Goal: Information Seeking & Learning: Check status

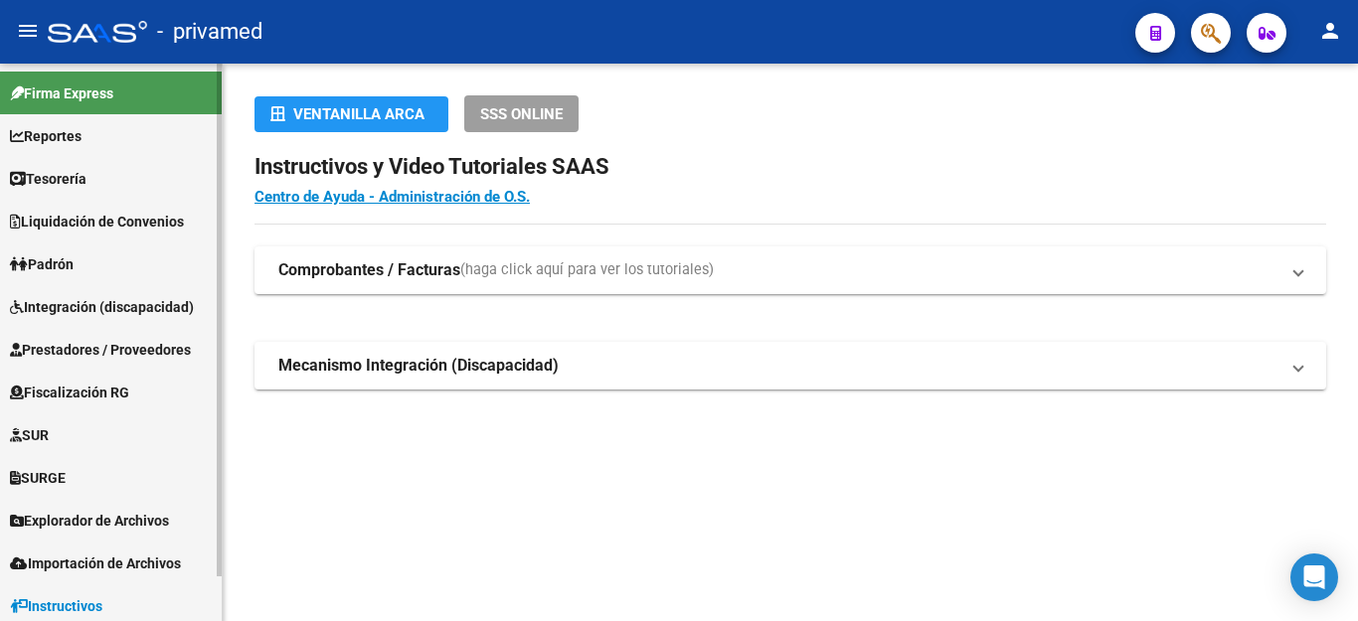
click at [99, 304] on span "Integración (discapacidad)" at bounding box center [102, 307] width 184 height 22
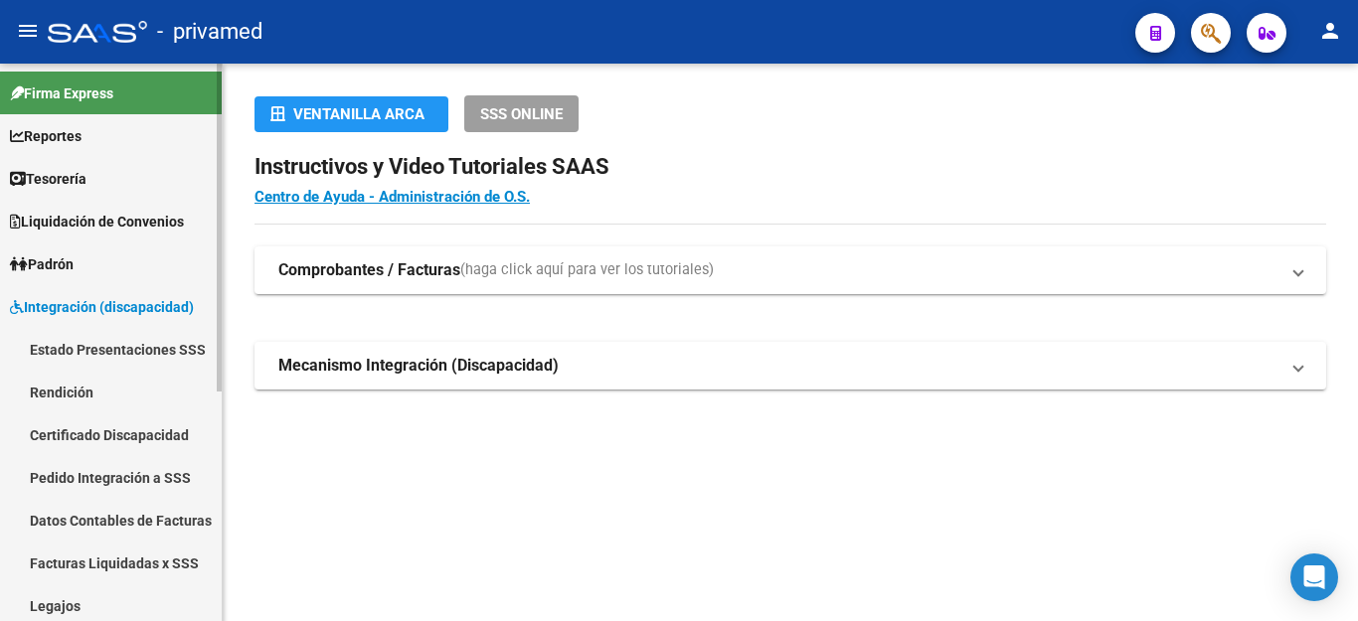
click at [81, 387] on link "Rendición" at bounding box center [111, 392] width 222 height 43
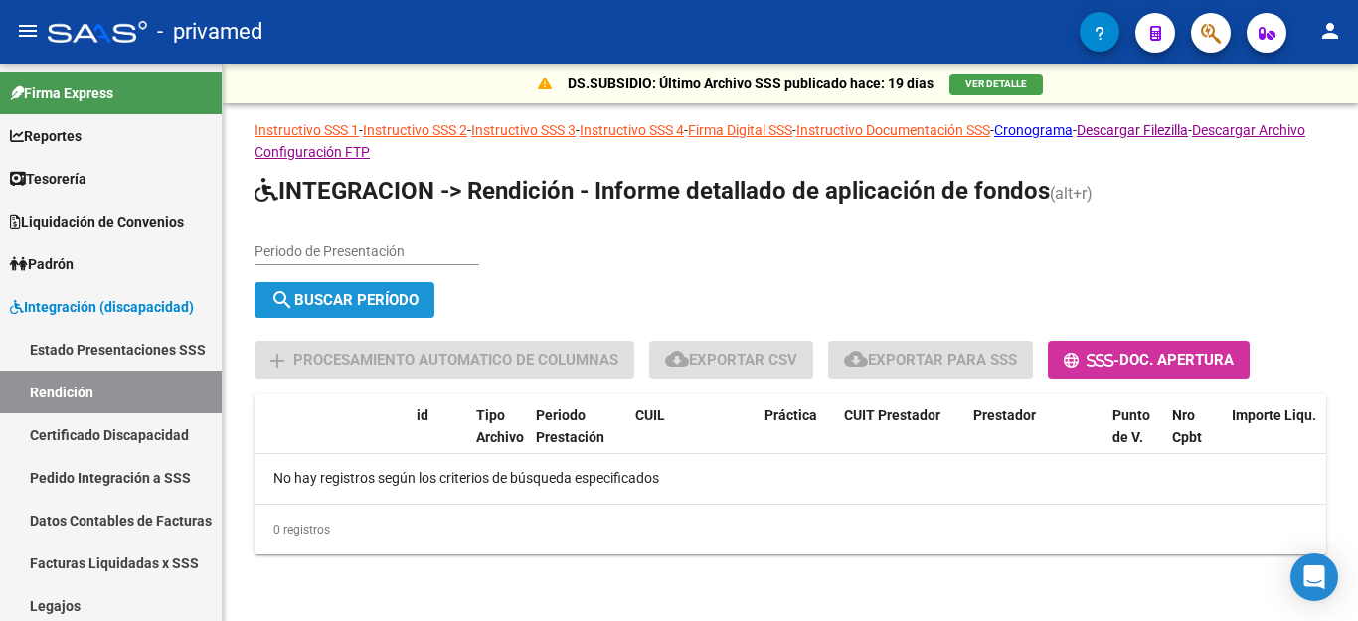
click at [343, 298] on span "search Buscar Período" at bounding box center [344, 300] width 148 height 18
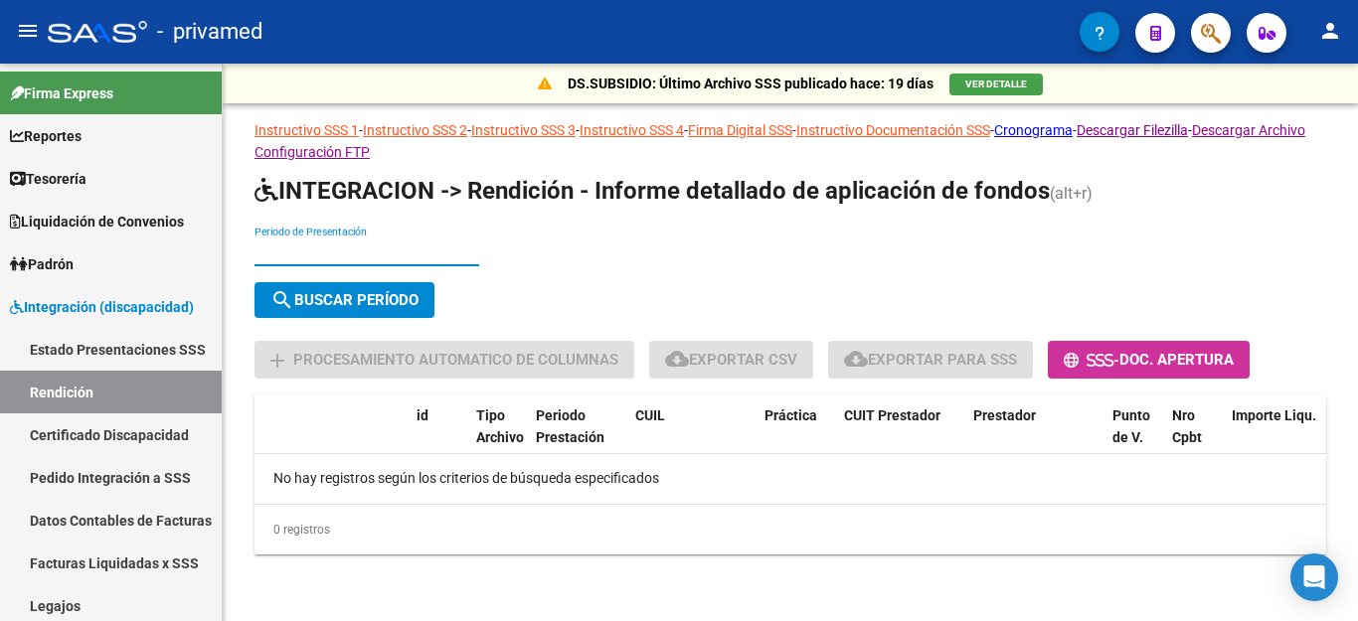
click at [317, 251] on input "Periodo de Presentación" at bounding box center [367, 252] width 225 height 17
click at [314, 290] on button "search Buscar Período" at bounding box center [345, 300] width 180 height 36
click at [313, 291] on span "search Buscar Período" at bounding box center [344, 300] width 148 height 18
click at [771, 262] on div "062025 Periodo de Presentación search Buscar Período sync Cambiar Período" at bounding box center [791, 276] width 1072 height 100
click at [271, 247] on input "062025" at bounding box center [367, 252] width 225 height 17
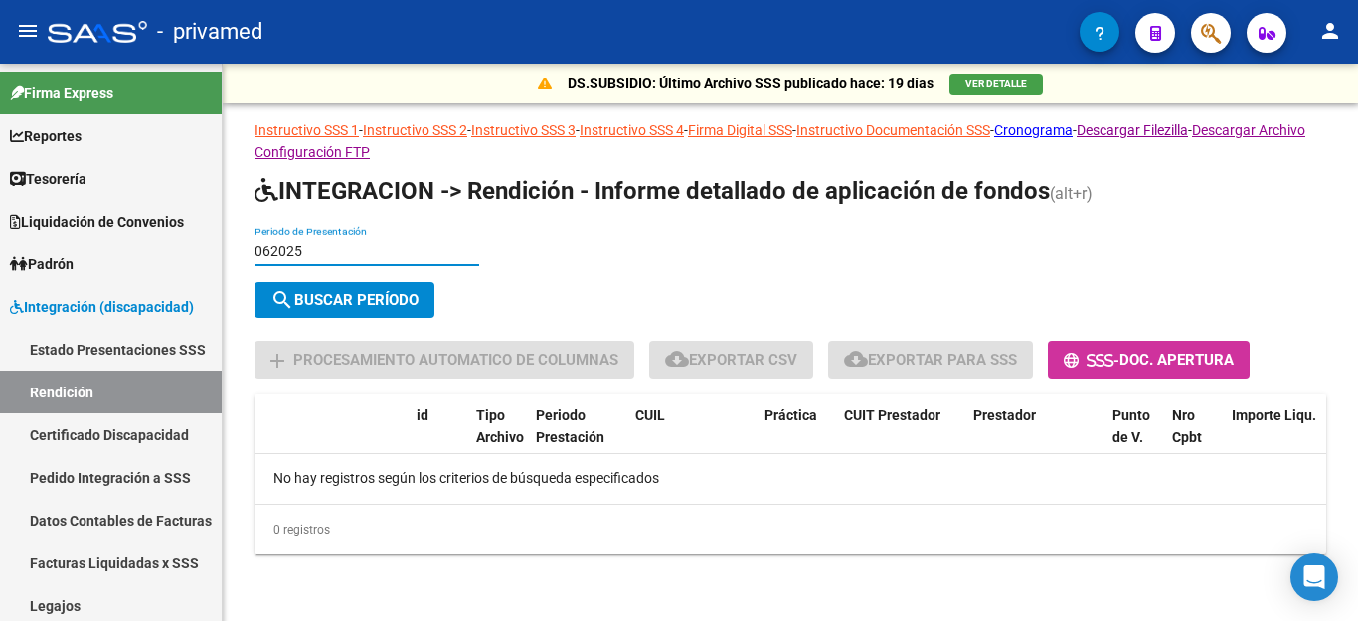
click at [302, 247] on input "062025" at bounding box center [367, 252] width 225 height 17
type input "06"
type input "202506"
click at [333, 299] on span "search Buscar Período" at bounding box center [344, 300] width 148 height 18
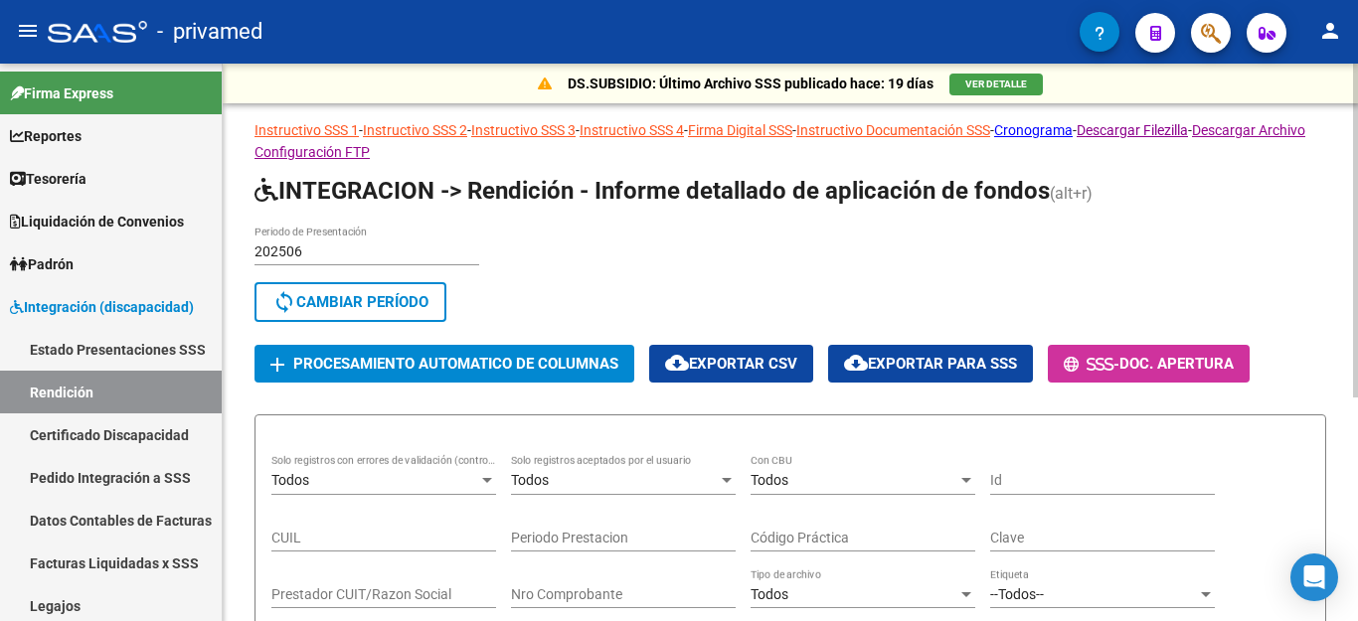
click at [597, 251] on div "202506 Periodo de Presentación search Buscar Período sync Cambiar Período" at bounding box center [791, 278] width 1072 height 104
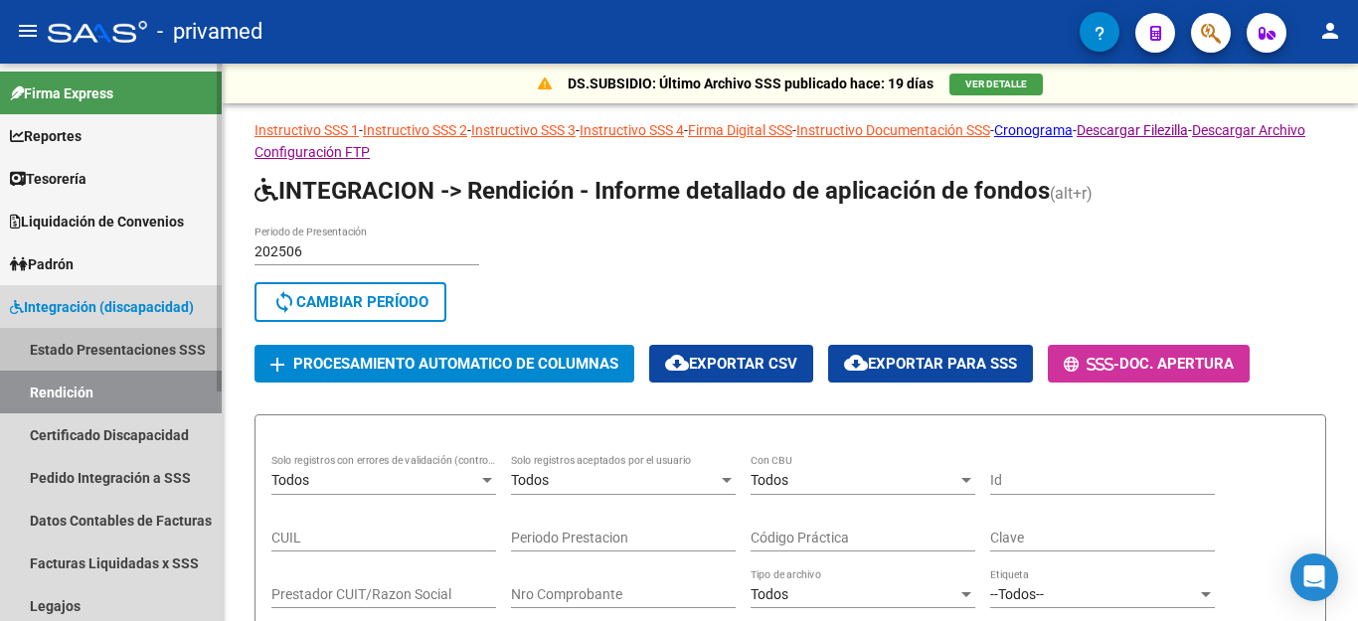
click at [80, 340] on link "Estado Presentaciones SSS" at bounding box center [111, 349] width 222 height 43
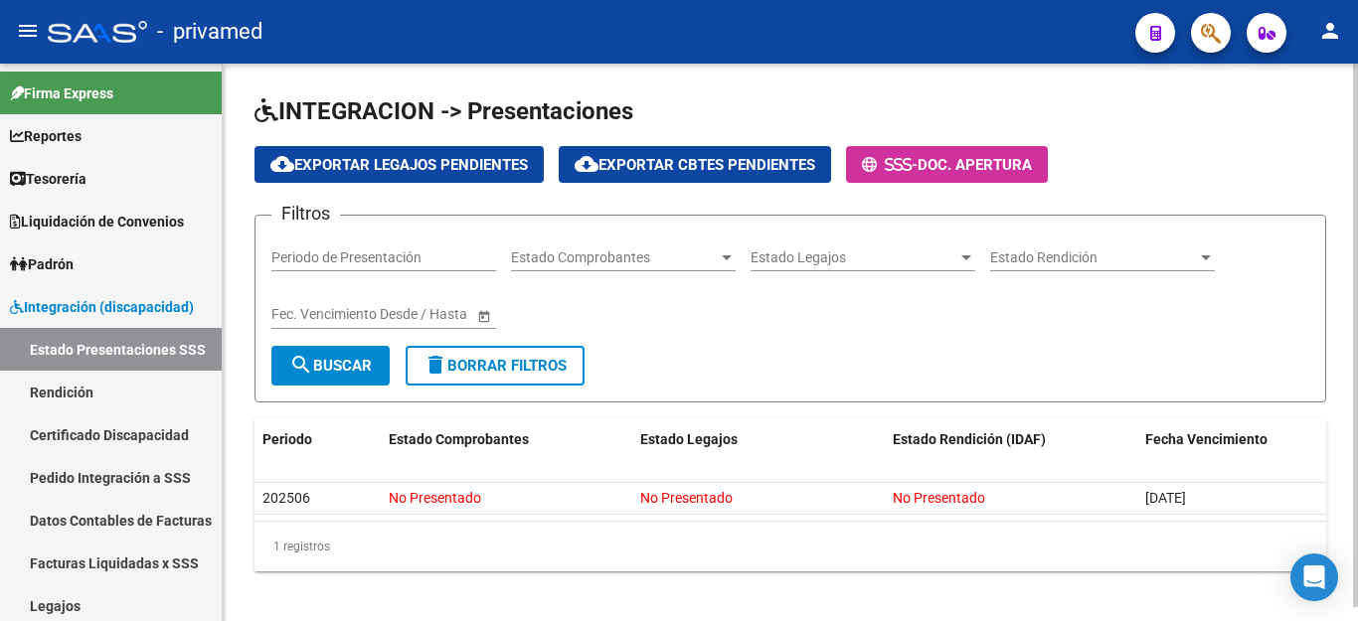
click at [423, 250] on input "Periodo de Presentación" at bounding box center [383, 258] width 225 height 17
click at [679, 329] on div "Filtros Periodo de Presentación Estado Comprobantes Estado Comprobantes Estado …" at bounding box center [790, 289] width 1038 height 114
click at [369, 254] on input "Periodo de Presentación" at bounding box center [383, 258] width 225 height 17
type input "202505"
click at [356, 361] on span "search Buscar" at bounding box center [330, 366] width 83 height 18
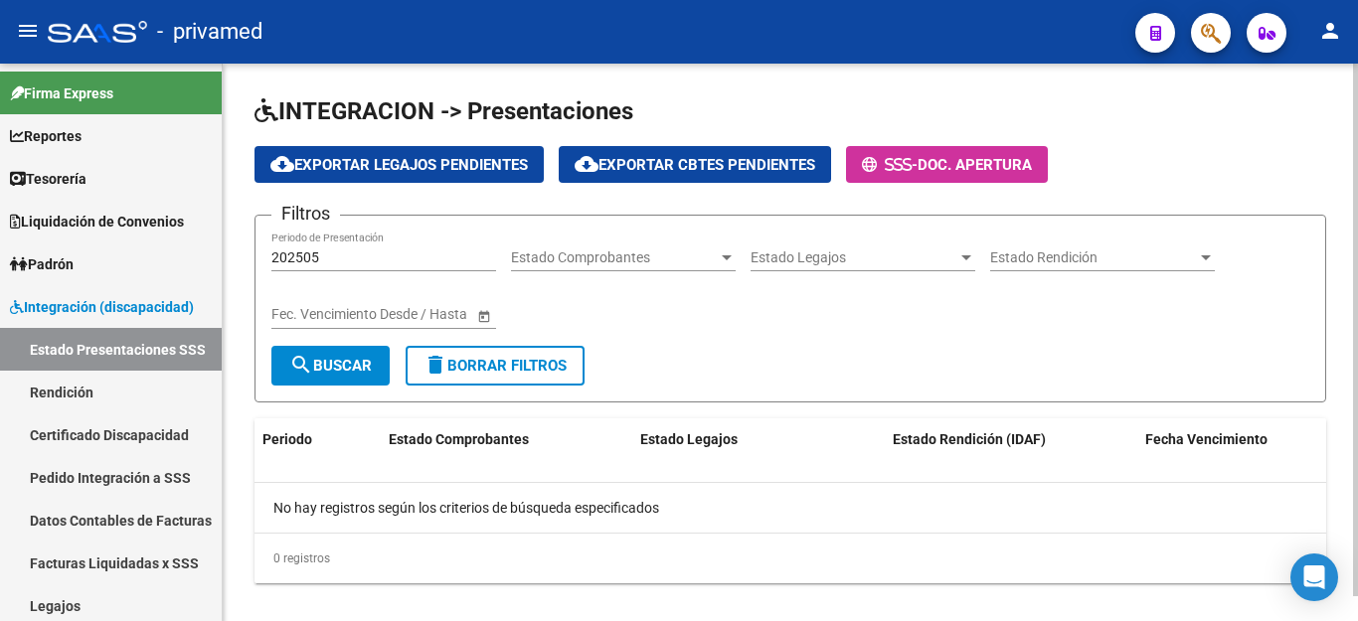
click at [723, 262] on div at bounding box center [727, 258] width 18 height 16
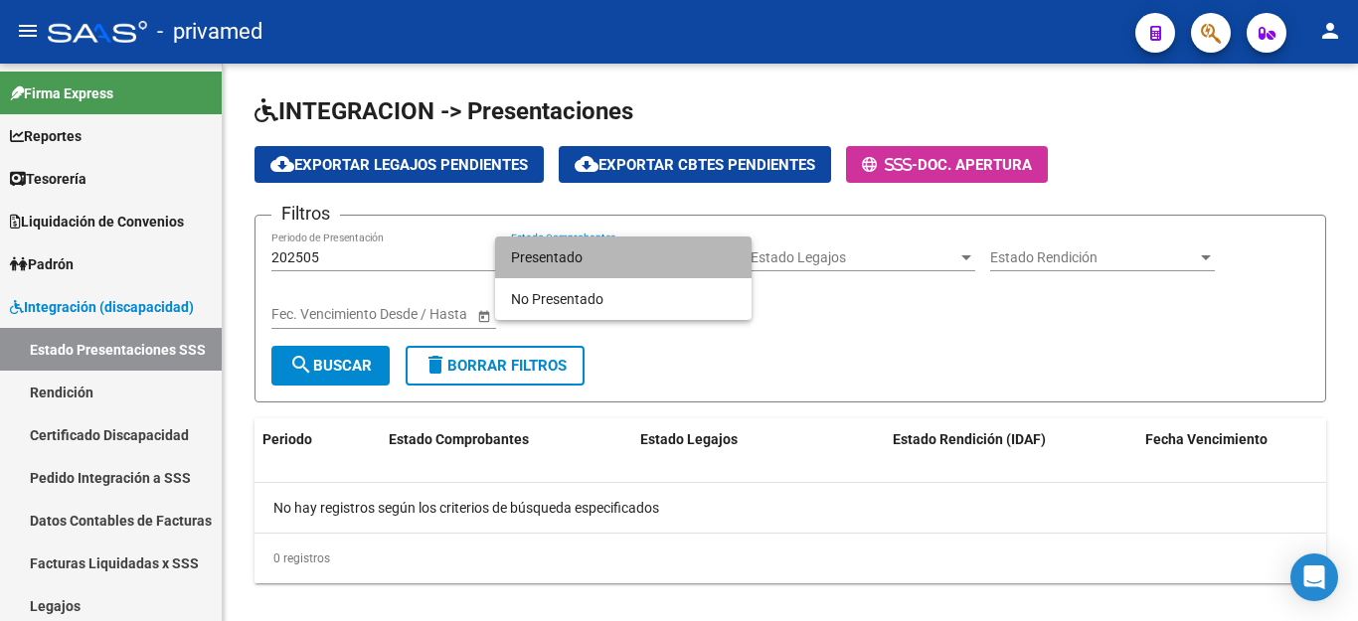
click at [604, 262] on span "Presentado" at bounding box center [623, 258] width 225 height 42
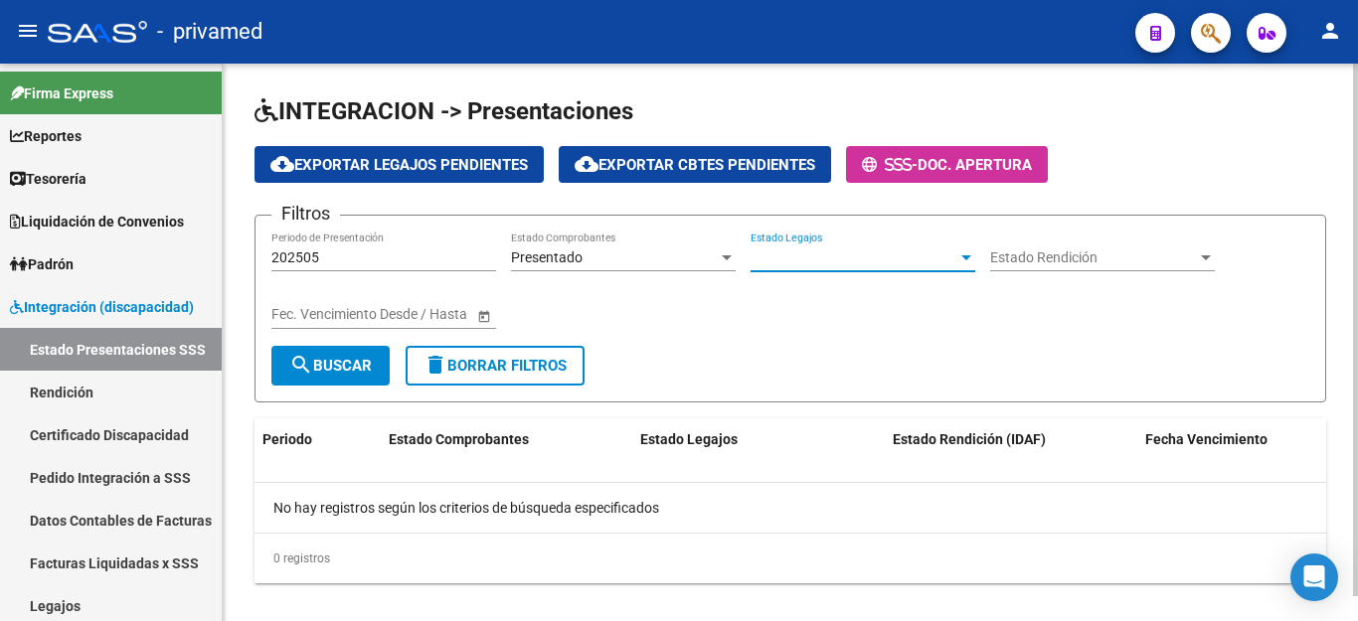
click at [964, 256] on div at bounding box center [967, 258] width 10 height 5
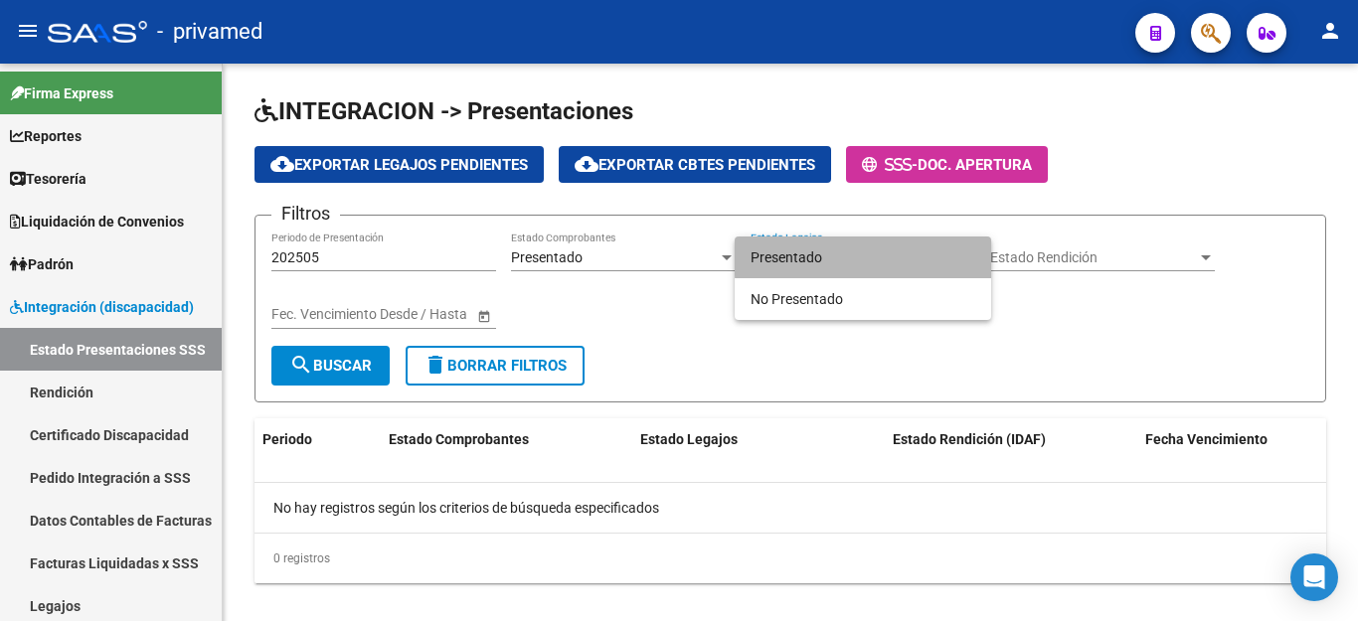
click at [933, 256] on span "Presentado" at bounding box center [863, 258] width 225 height 42
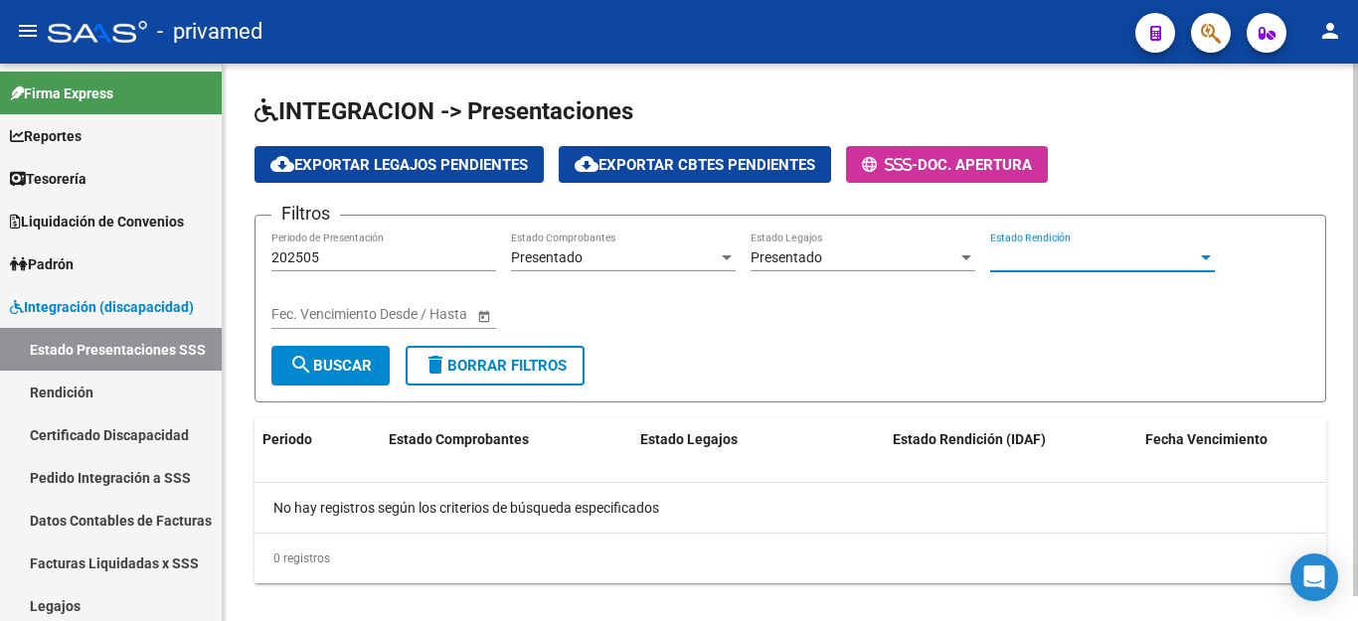
click at [1201, 254] on div at bounding box center [1206, 258] width 18 height 16
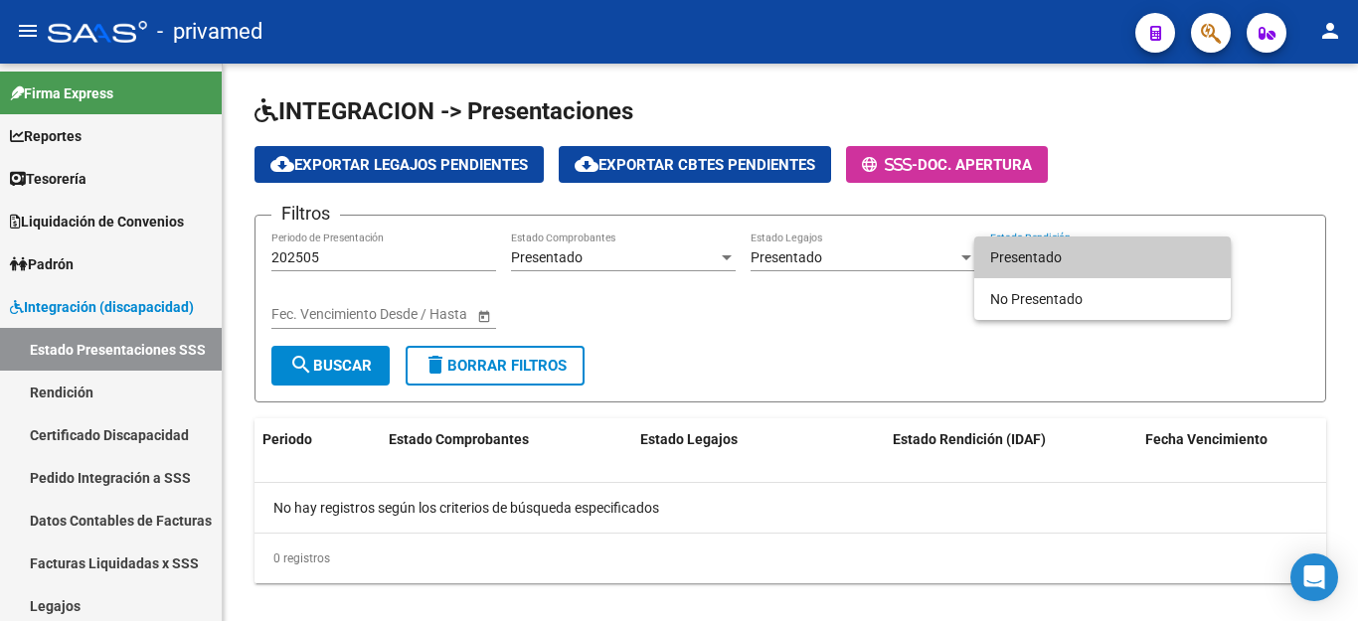
click at [1163, 259] on span "Presentado" at bounding box center [1102, 258] width 225 height 42
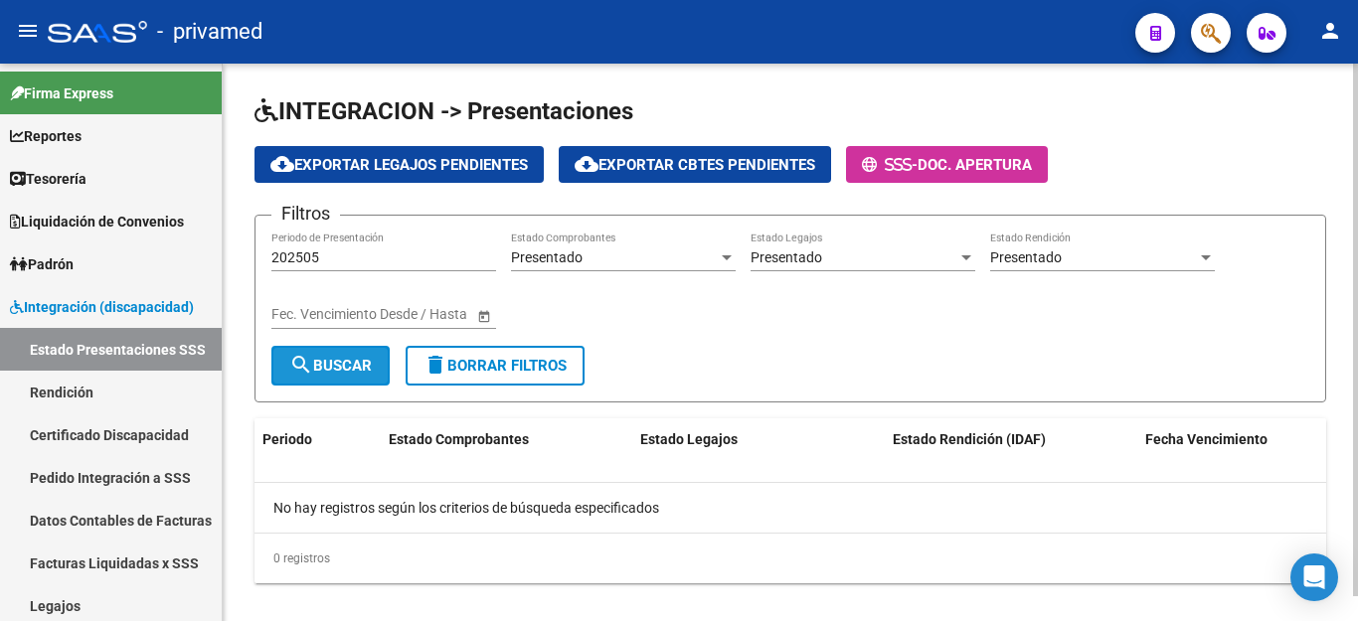
click at [306, 361] on mat-icon "search" at bounding box center [301, 365] width 24 height 24
click at [536, 363] on span "delete Borrar Filtros" at bounding box center [495, 366] width 143 height 18
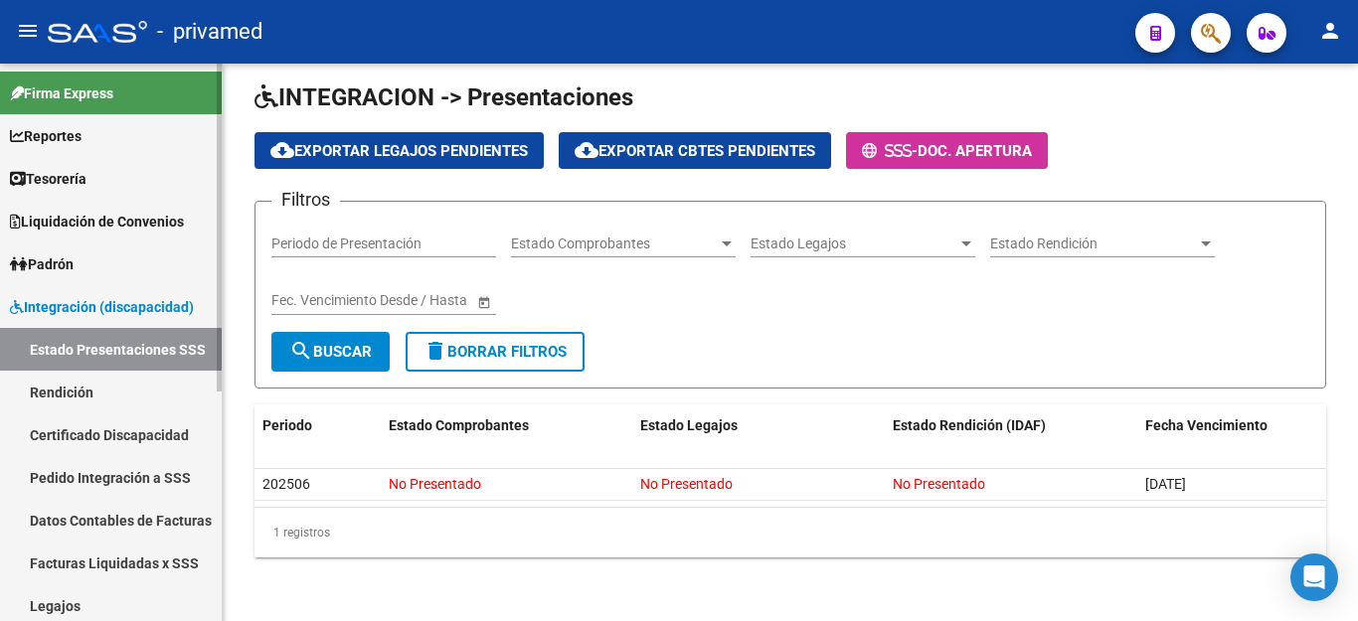
click at [79, 401] on link "Rendición" at bounding box center [111, 392] width 222 height 43
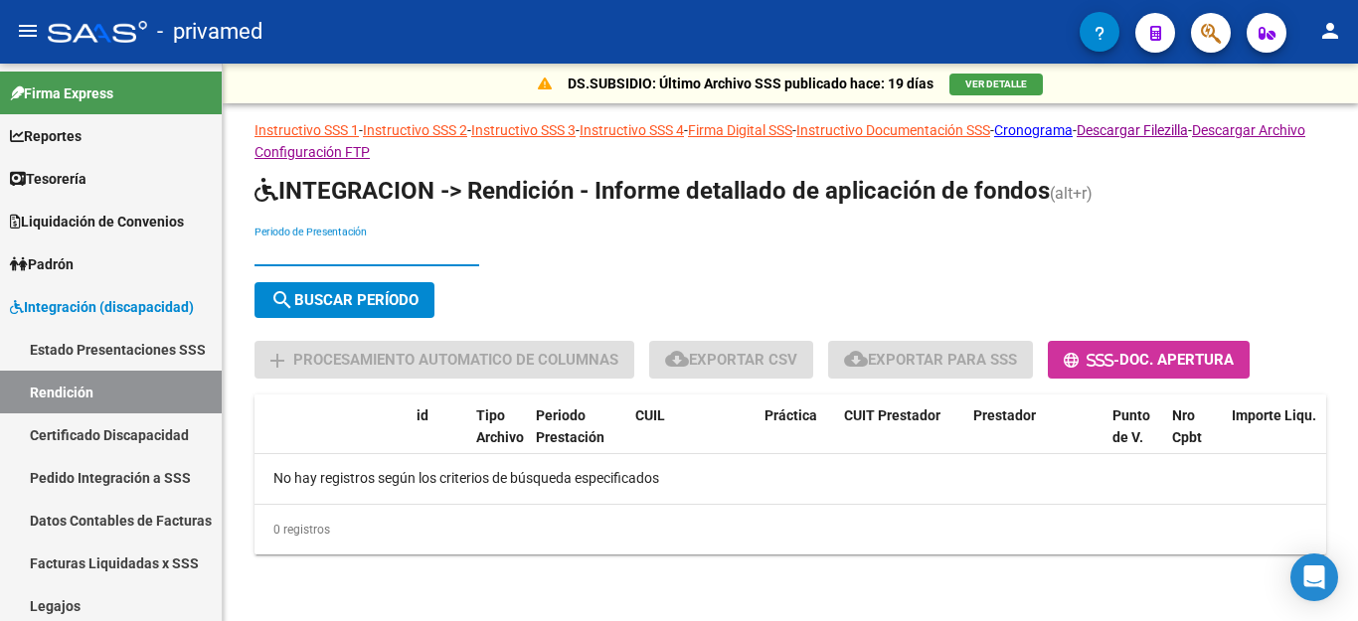
click at [281, 253] on input "Periodo de Presentación" at bounding box center [367, 252] width 225 height 17
type input "202505"
click at [397, 288] on button "search Buscar Período" at bounding box center [345, 300] width 180 height 36
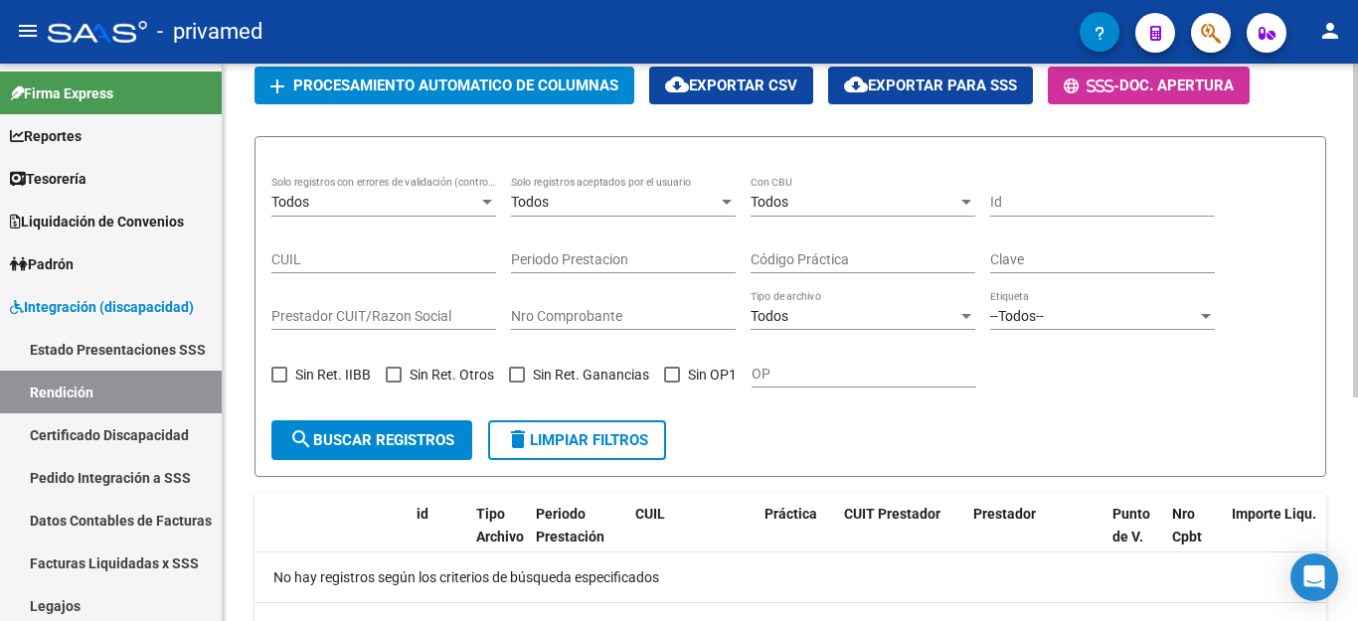
scroll to position [374, 0]
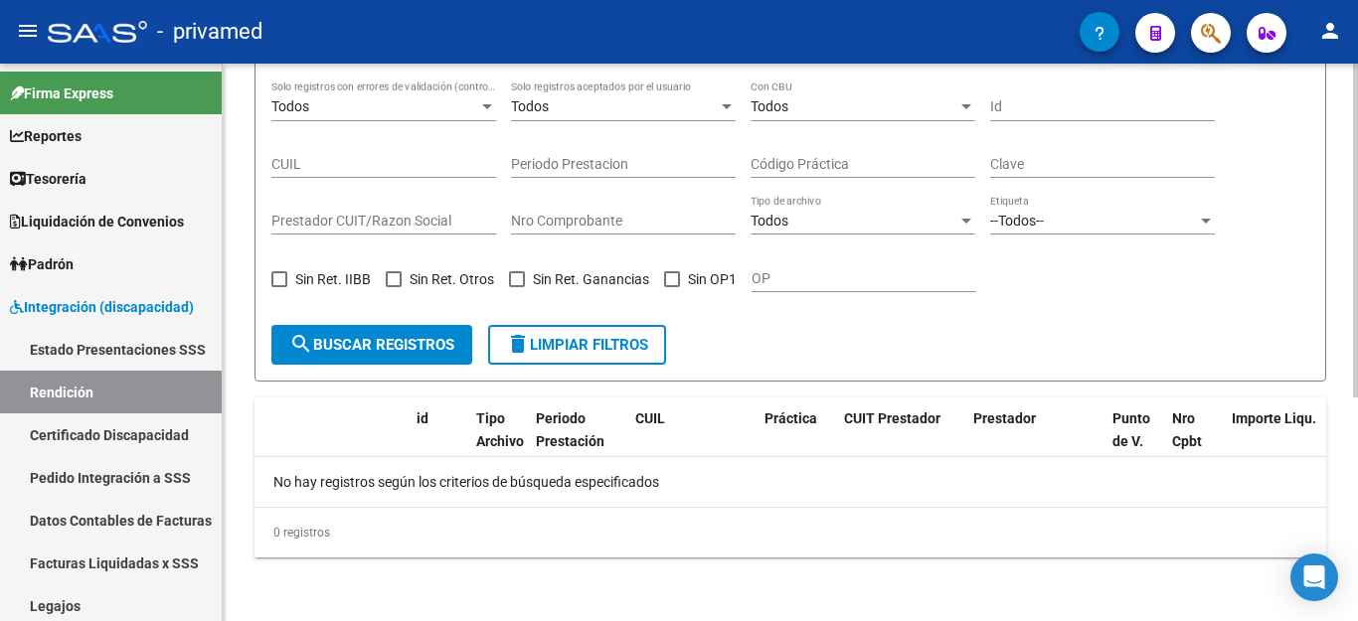
drag, startPoint x: 375, startPoint y: 347, endPoint x: 410, endPoint y: 347, distance: 34.8
click at [377, 347] on span "search Buscar registros" at bounding box center [371, 345] width 165 height 18
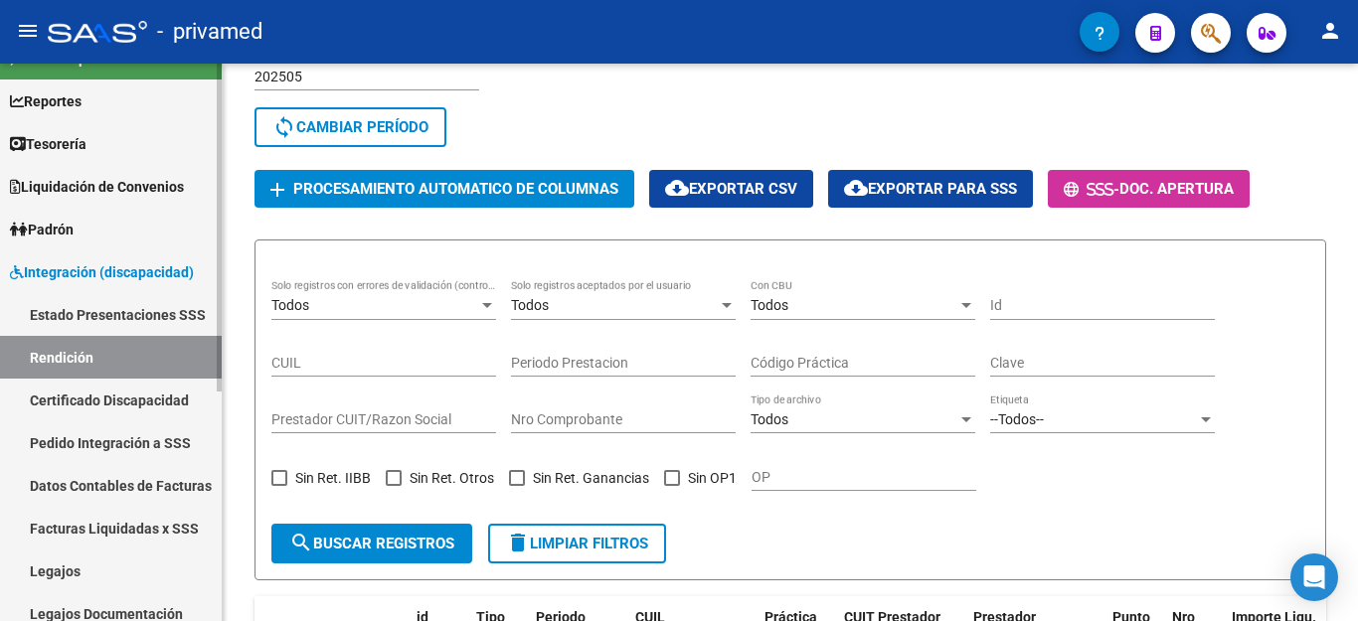
scroll to position [0, 0]
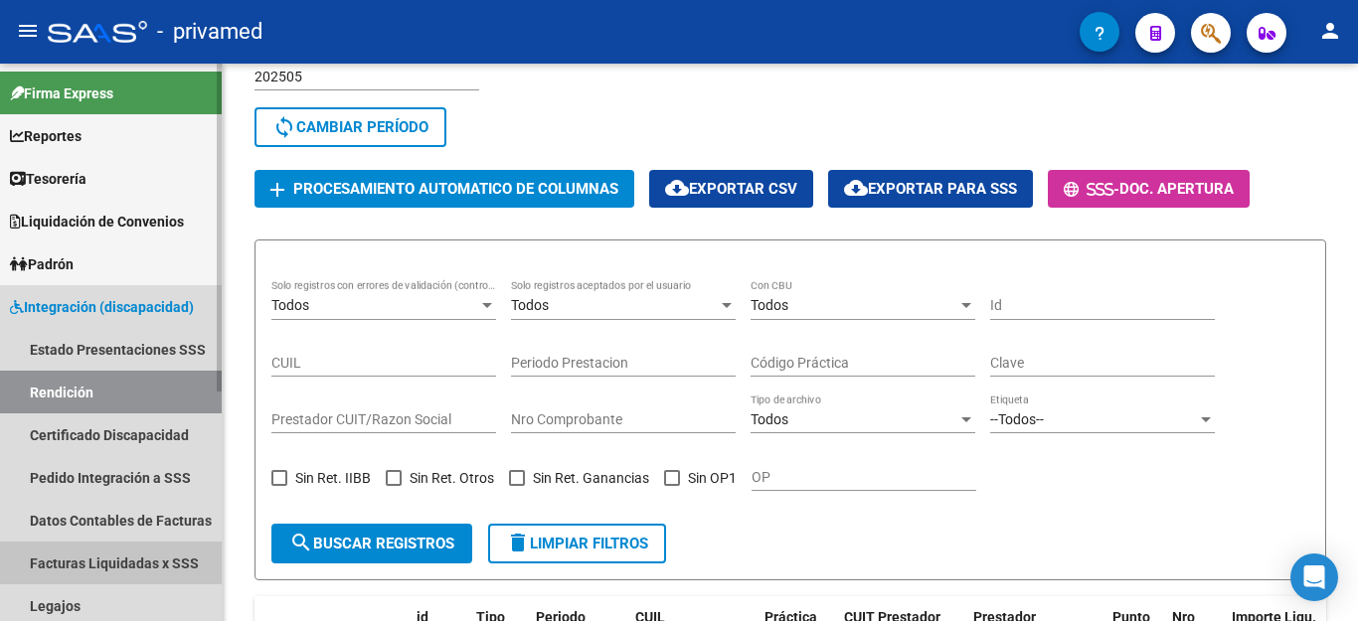
click at [124, 564] on link "Facturas Liquidadas x SSS" at bounding box center [111, 563] width 222 height 43
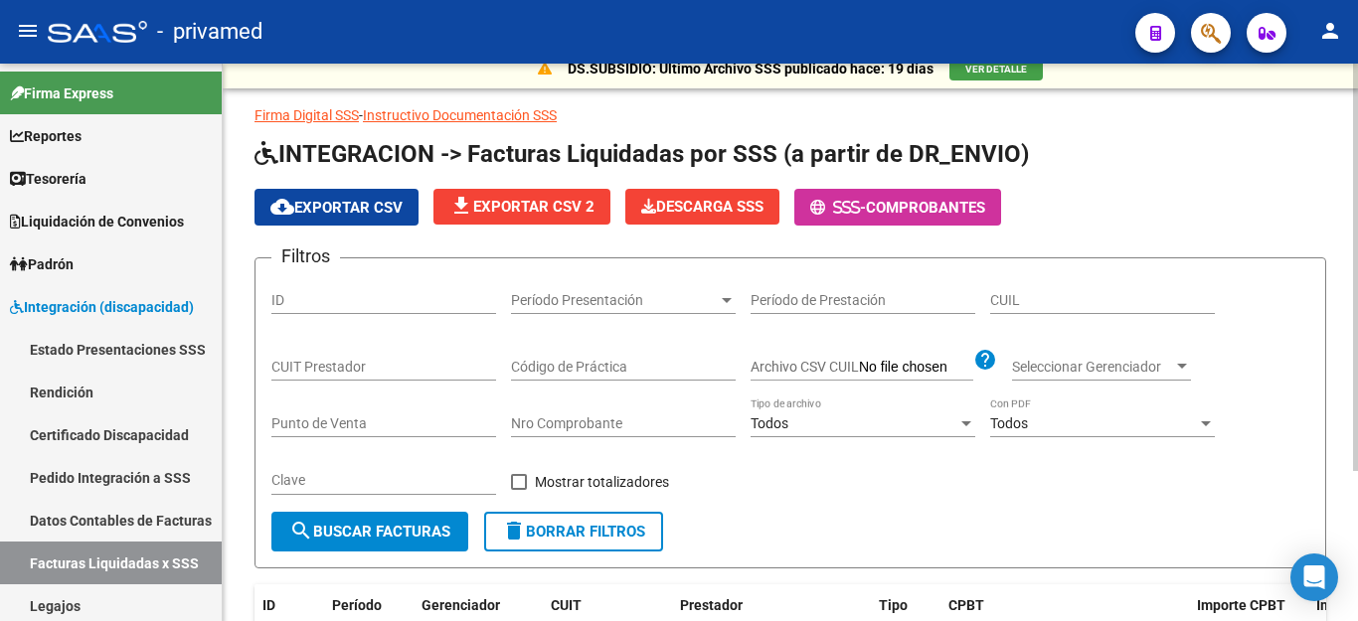
scroll to position [7, 0]
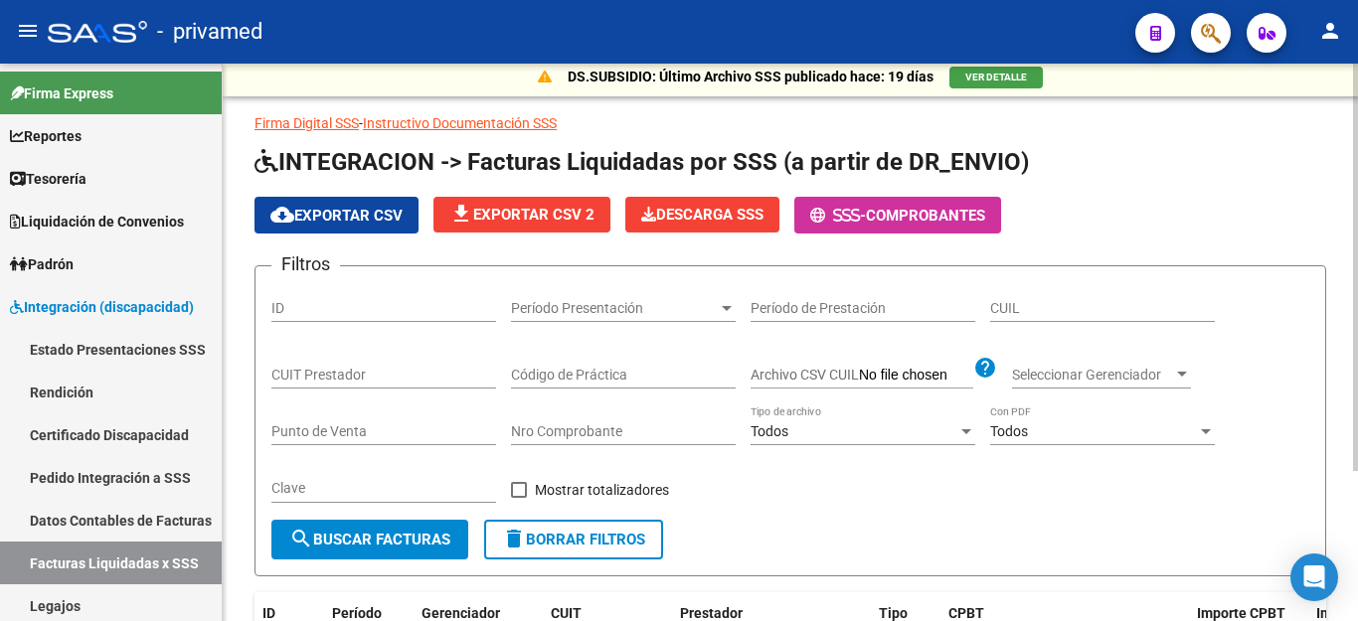
click at [318, 281] on form "Filtros ID Período Presentación Período Presentación Período de Prestación CUIL…" at bounding box center [791, 420] width 1072 height 311
click at [326, 295] on div "ID" at bounding box center [383, 302] width 225 height 40
click at [327, 295] on div "ID" at bounding box center [383, 302] width 225 height 40
click at [329, 294] on div "ID" at bounding box center [383, 302] width 225 height 40
click at [654, 303] on span "Período Presentación" at bounding box center [614, 308] width 207 height 17
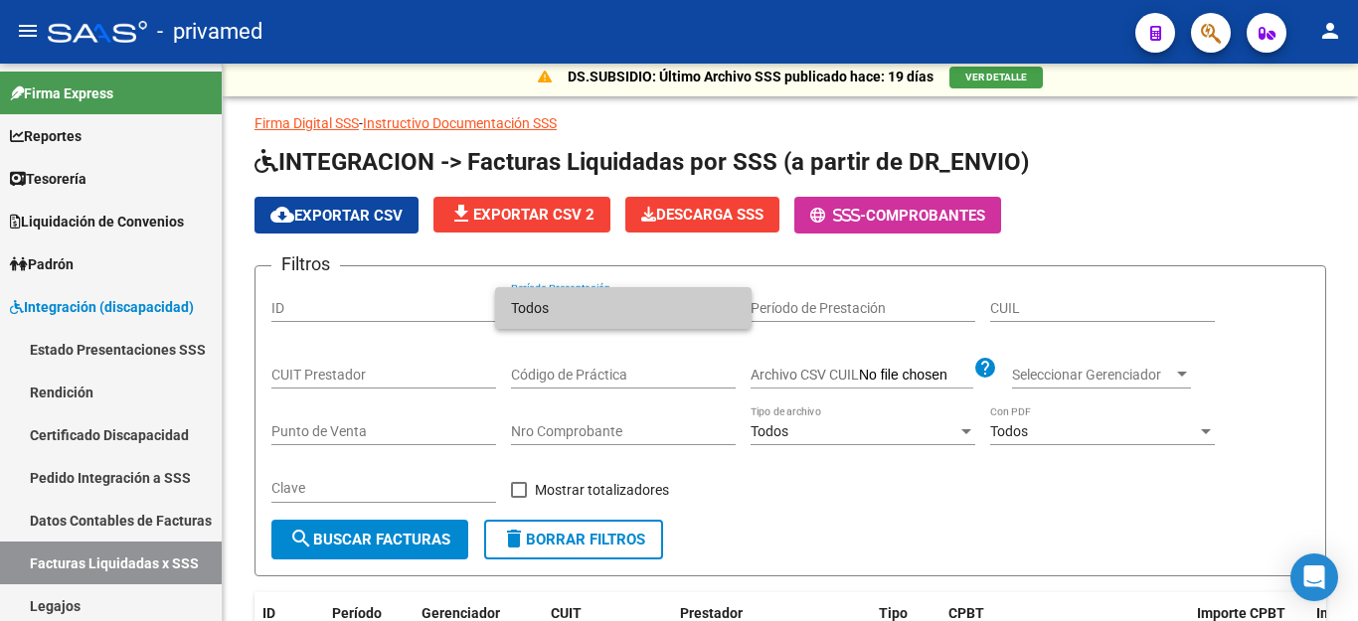
click at [588, 307] on span "Todos" at bounding box center [623, 308] width 225 height 42
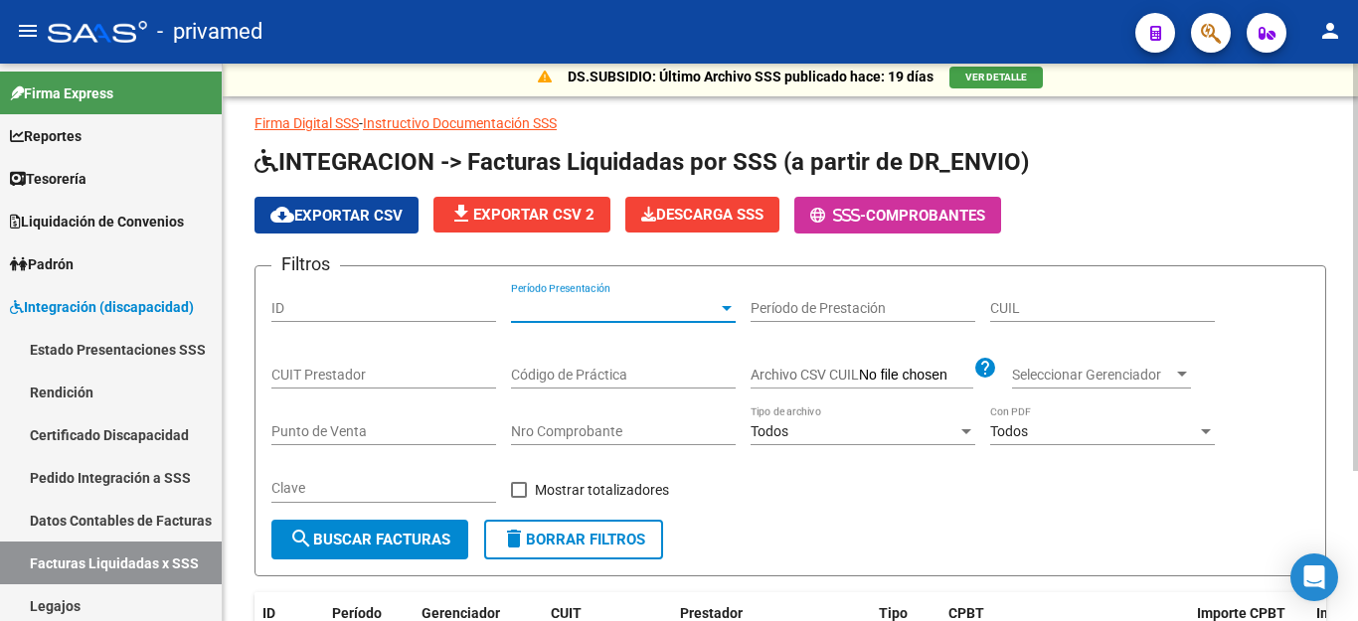
click at [728, 302] on div at bounding box center [727, 308] width 18 height 16
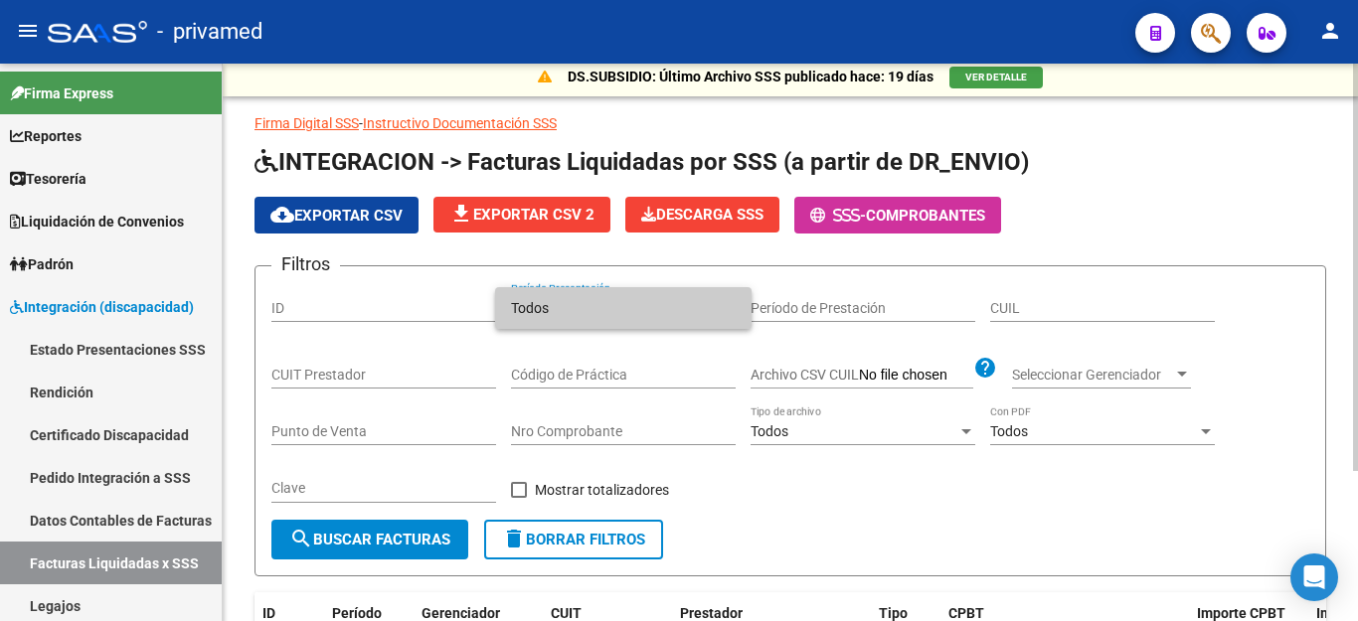
click at [651, 308] on span "Todos" at bounding box center [623, 308] width 225 height 42
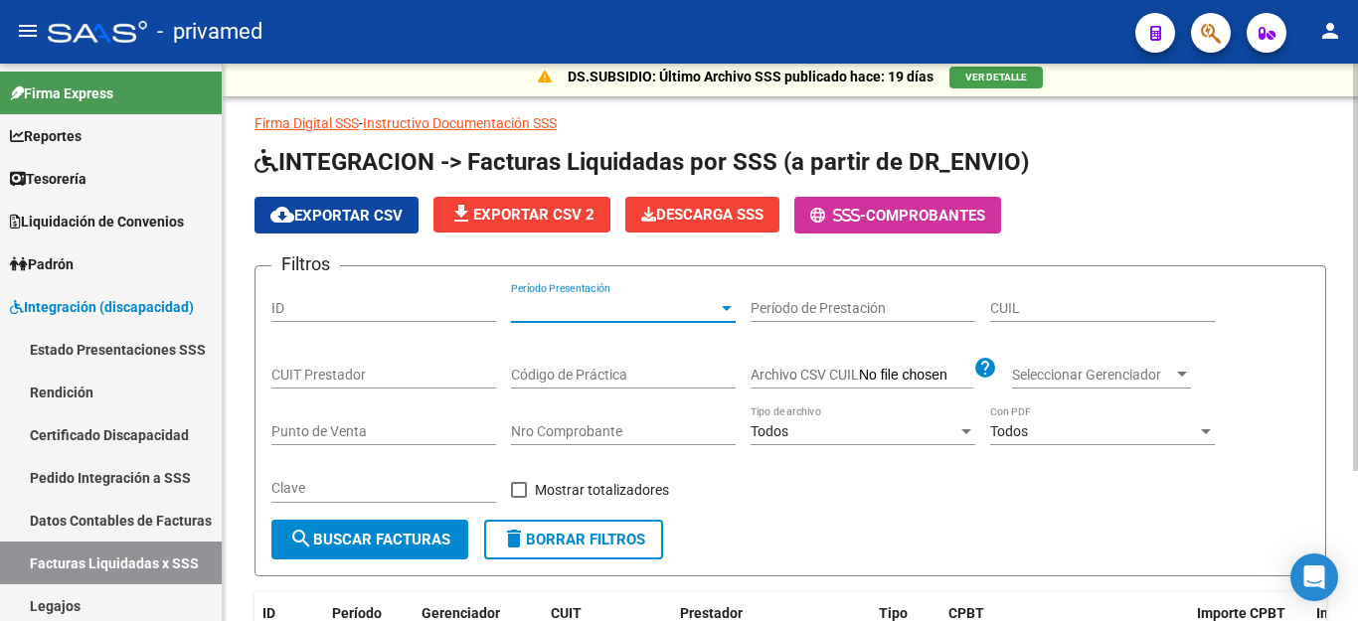
click at [658, 313] on span "Período Presentación" at bounding box center [614, 308] width 207 height 17
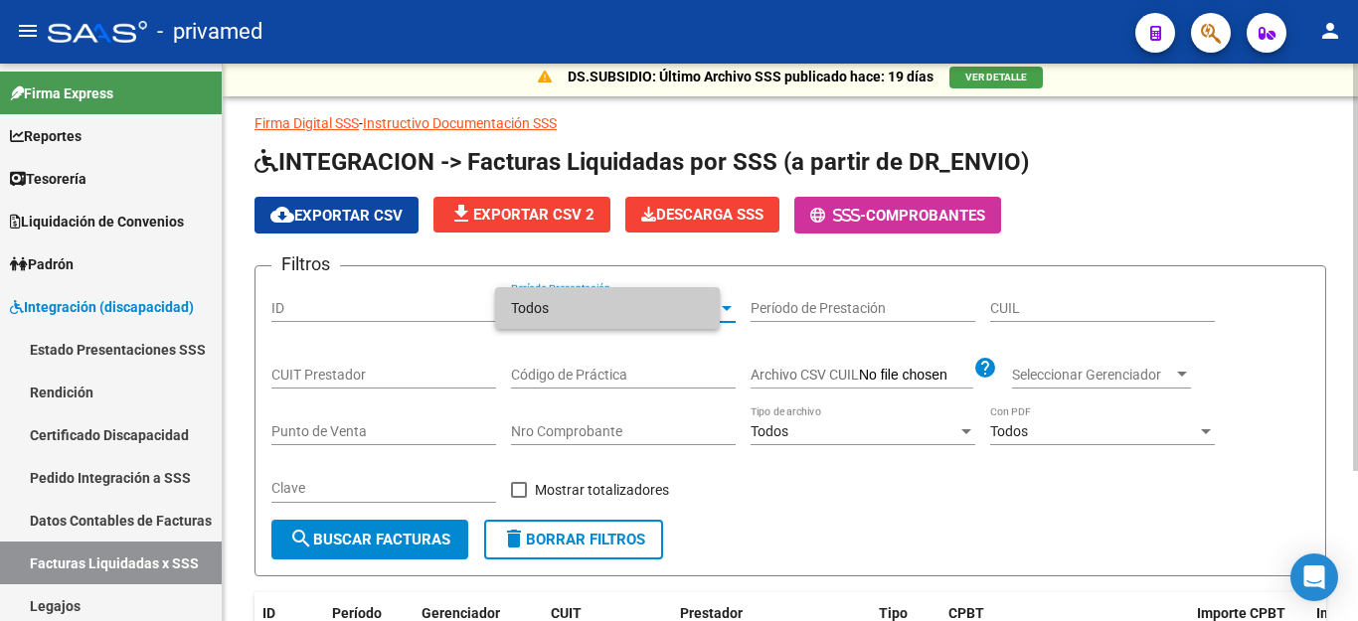
click at [663, 311] on span "Todos" at bounding box center [607, 308] width 193 height 42
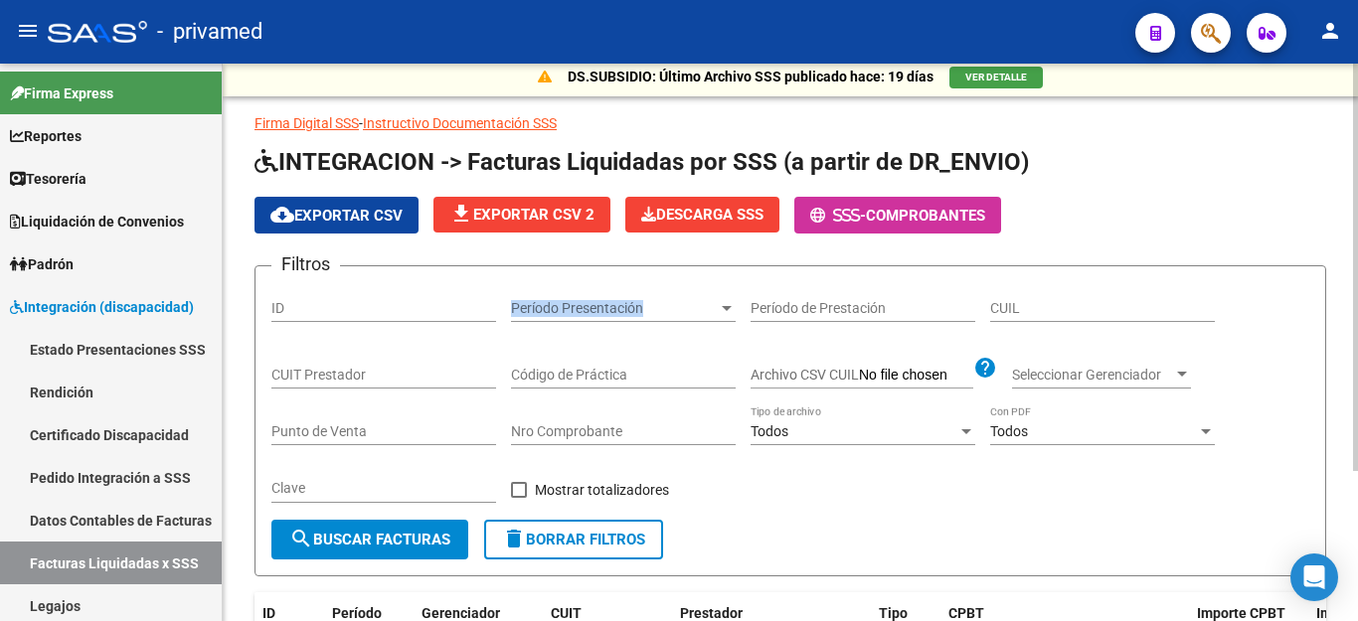
click at [735, 308] on div "Filtros ID Período Presentación Período Presentación Período de Prestación CUIL…" at bounding box center [790, 401] width 1038 height 238
click at [655, 312] on span "Período Presentación" at bounding box center [614, 308] width 207 height 17
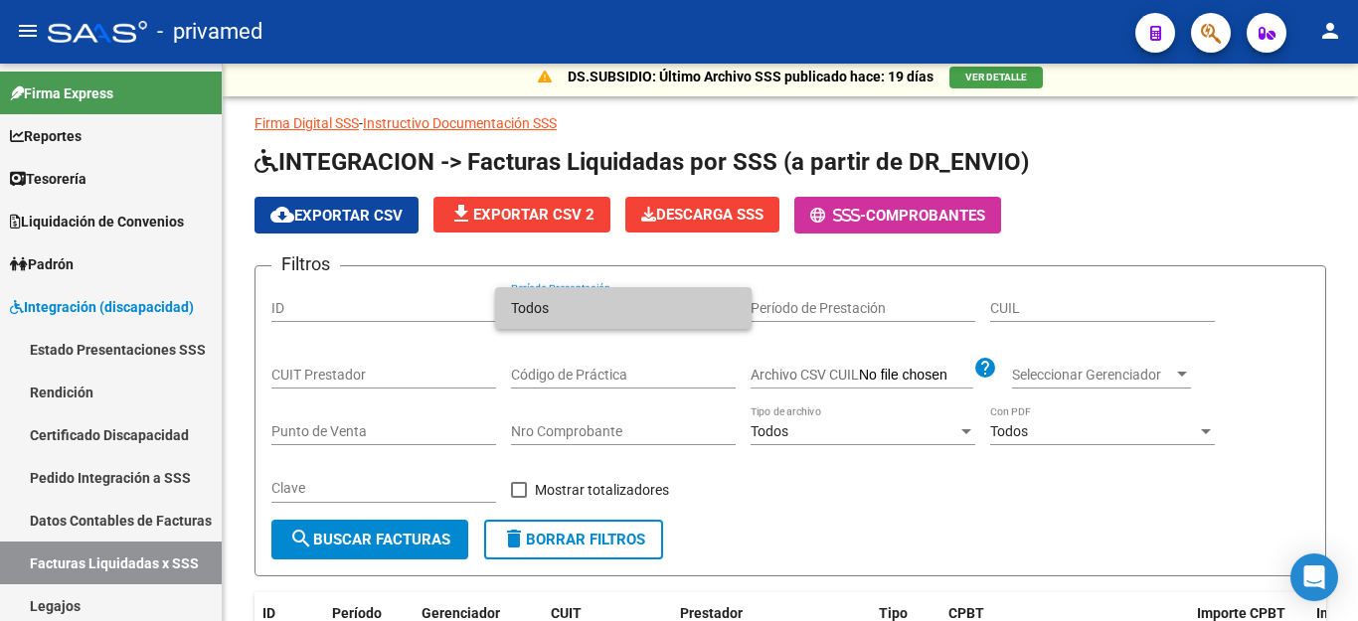
drag, startPoint x: 588, startPoint y: 302, endPoint x: 594, endPoint y: 361, distance: 59.0
click at [587, 302] on span "Todos" at bounding box center [623, 308] width 225 height 42
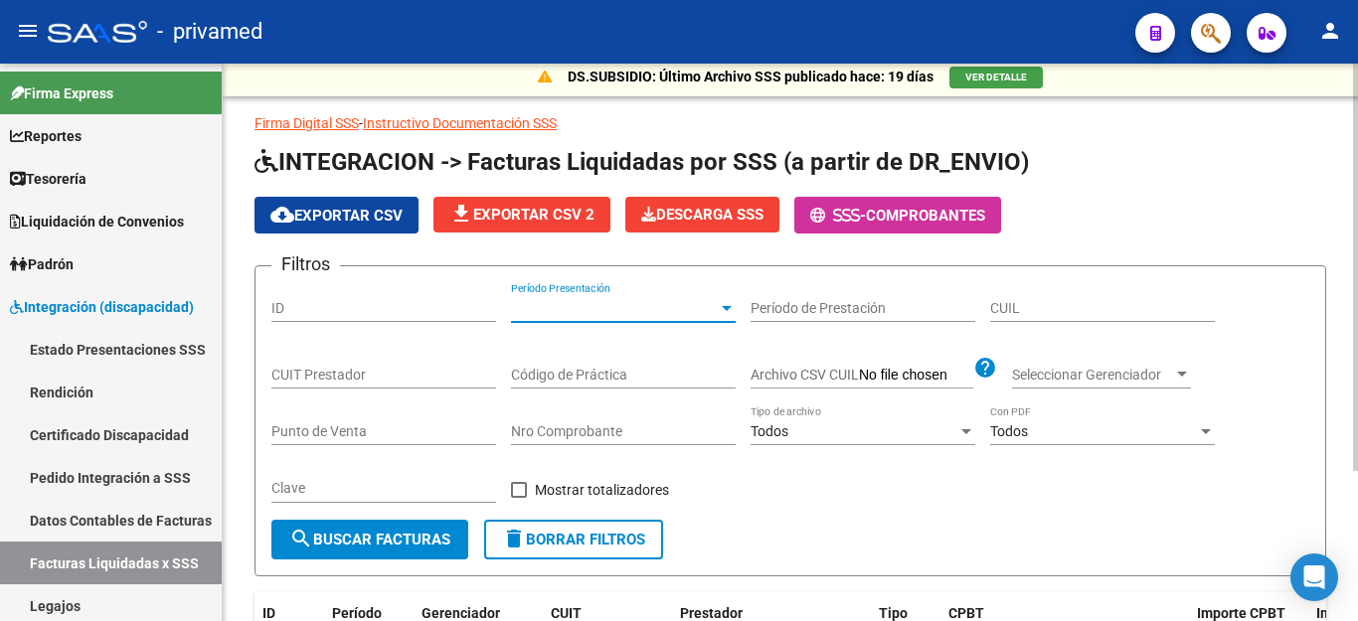
click at [619, 349] on div "Código de Práctica" at bounding box center [623, 369] width 225 height 40
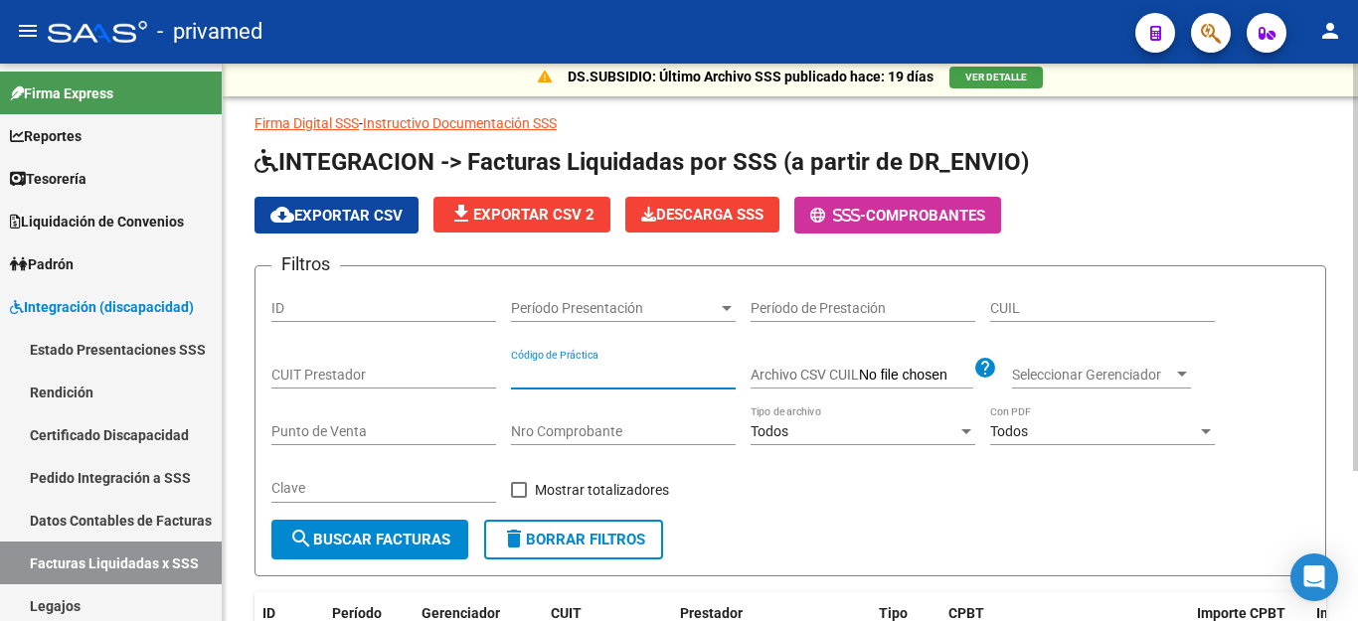
click at [673, 303] on span "Período Presentación" at bounding box center [614, 308] width 207 height 17
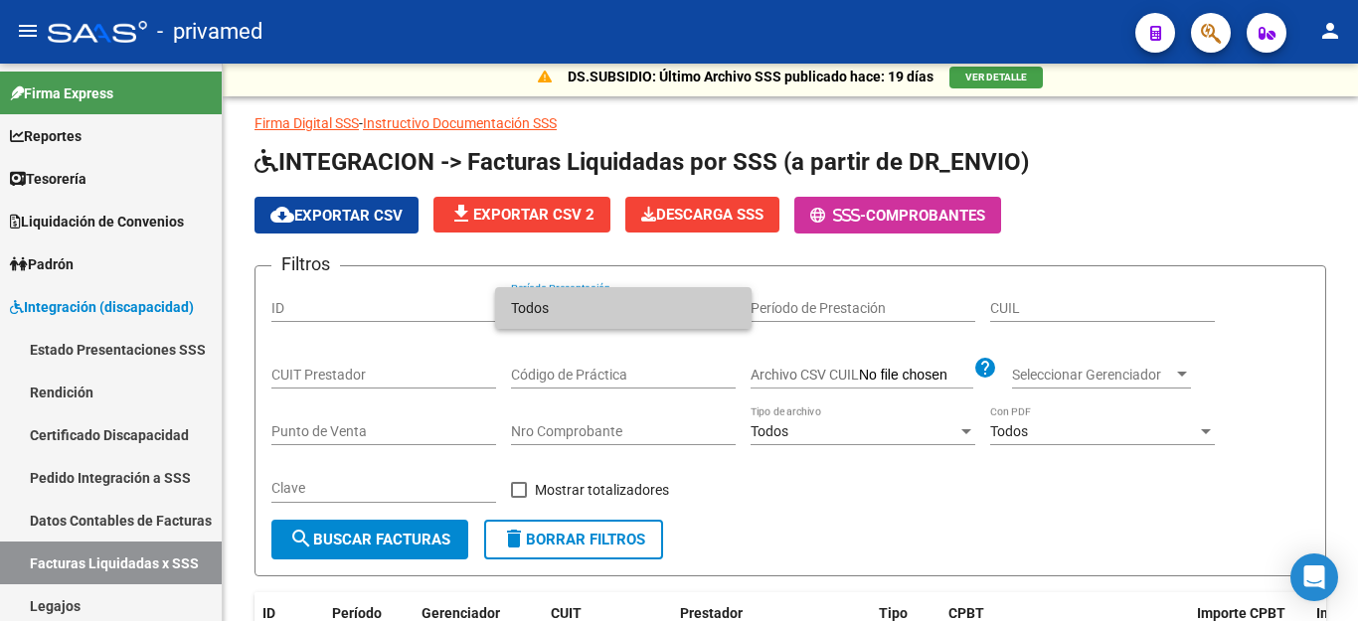
click at [911, 298] on div at bounding box center [679, 310] width 1358 height 621
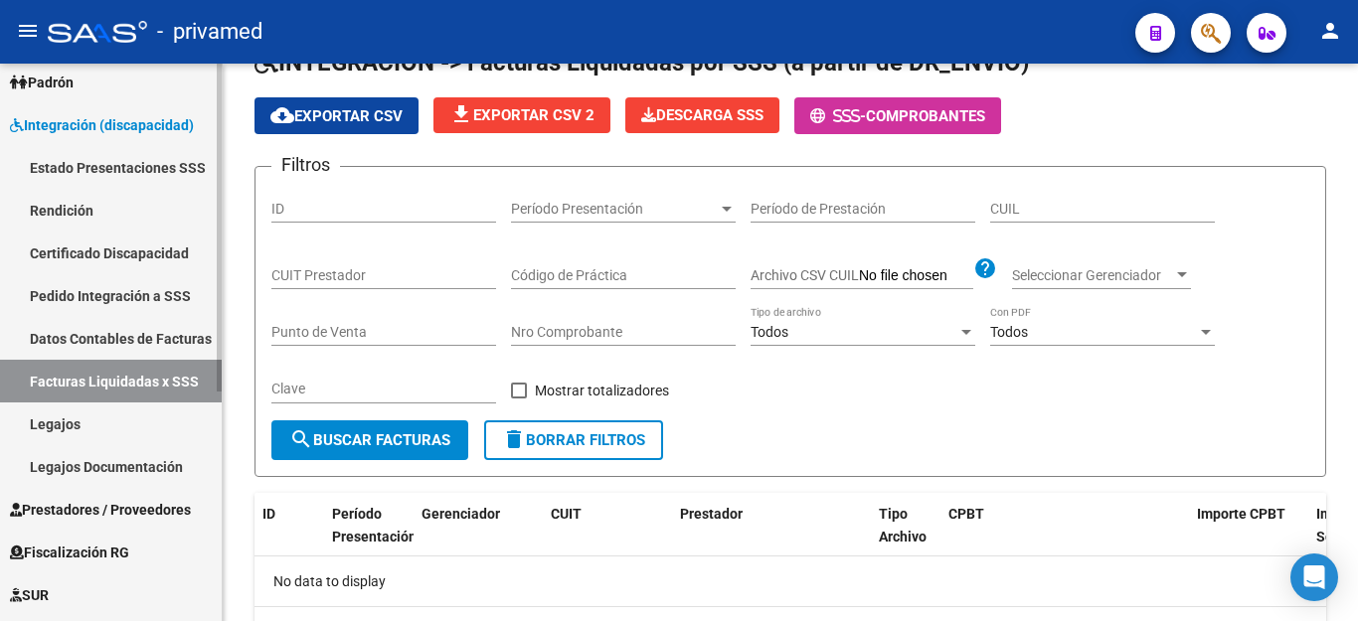
scroll to position [199, 0]
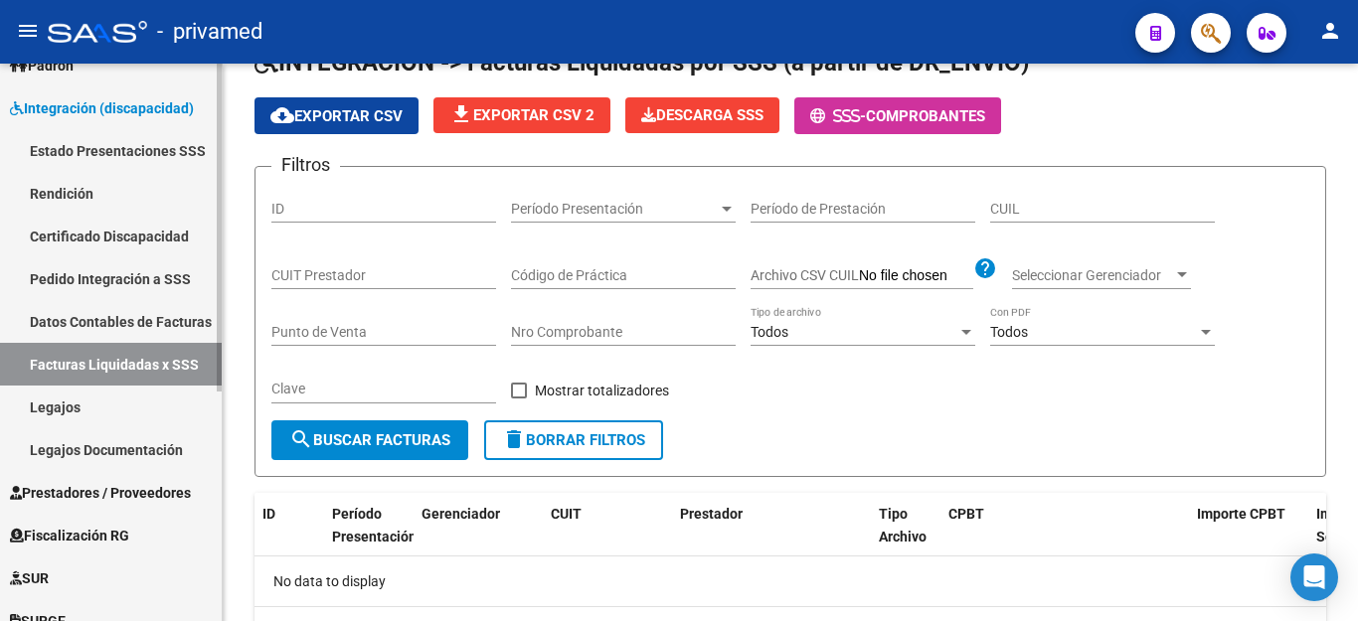
click at [156, 496] on span "Prestadores / Proveedores" at bounding box center [100, 493] width 181 height 22
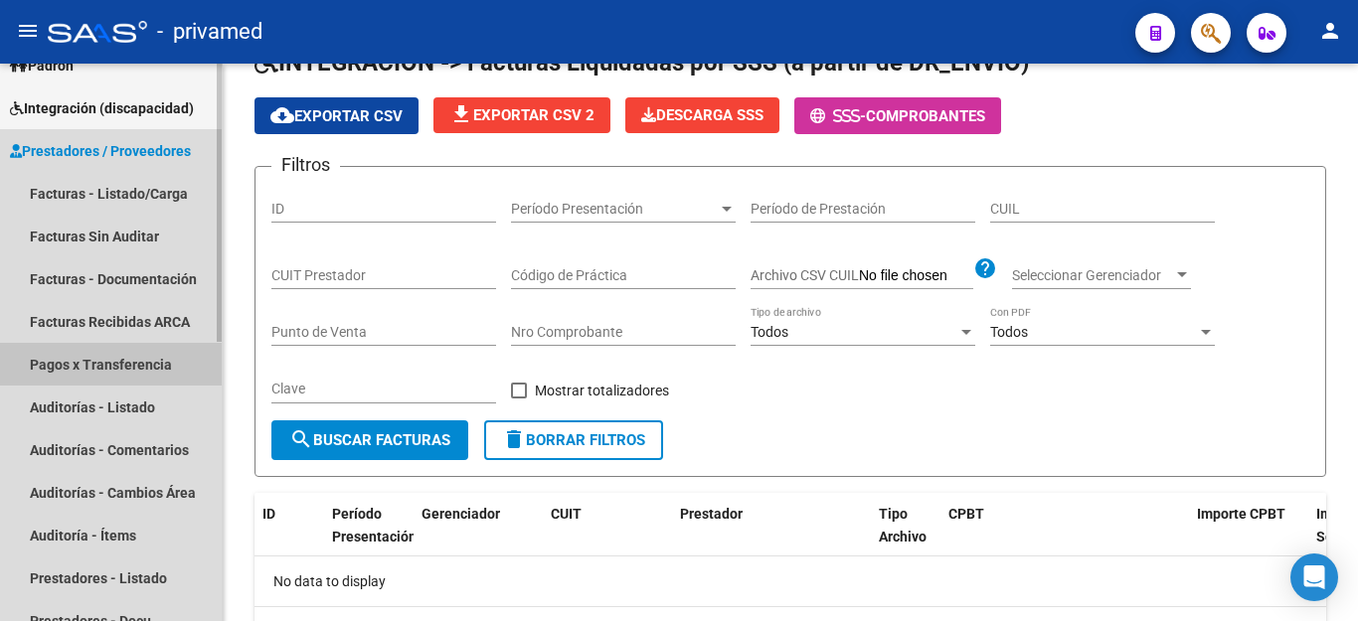
click at [156, 365] on link "Pagos x Transferencia" at bounding box center [111, 364] width 222 height 43
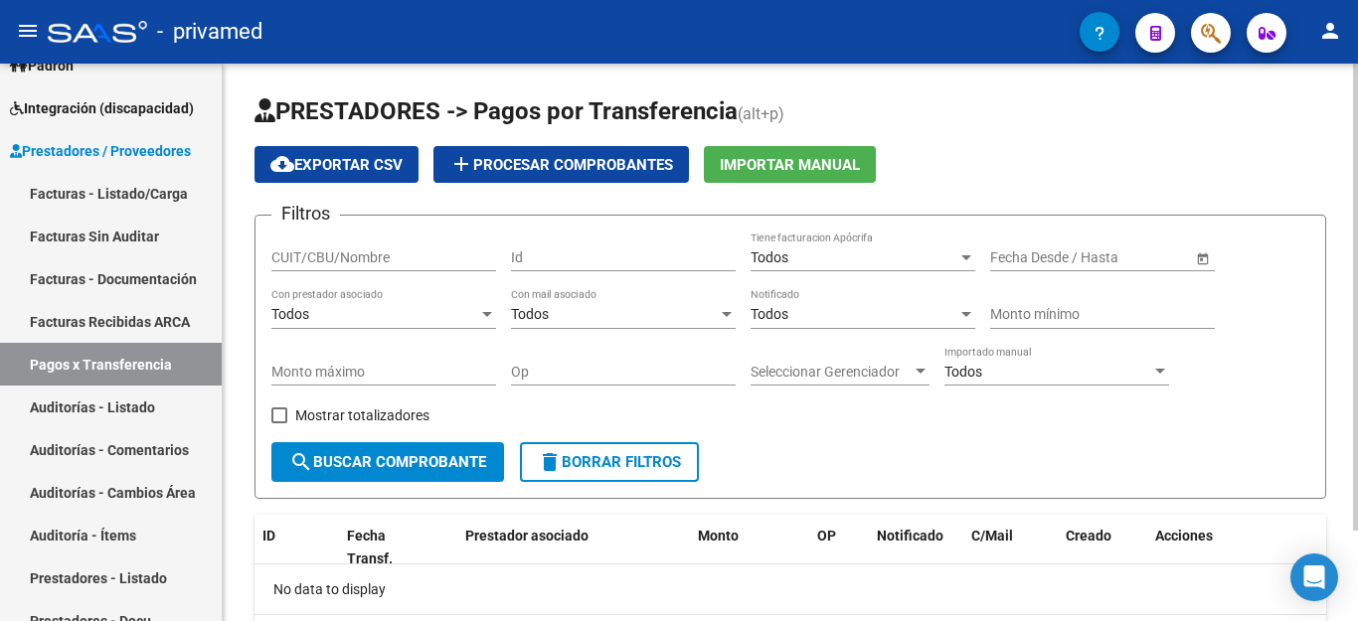
click at [408, 246] on div "CUIT/CBU/Nombre" at bounding box center [383, 252] width 225 height 40
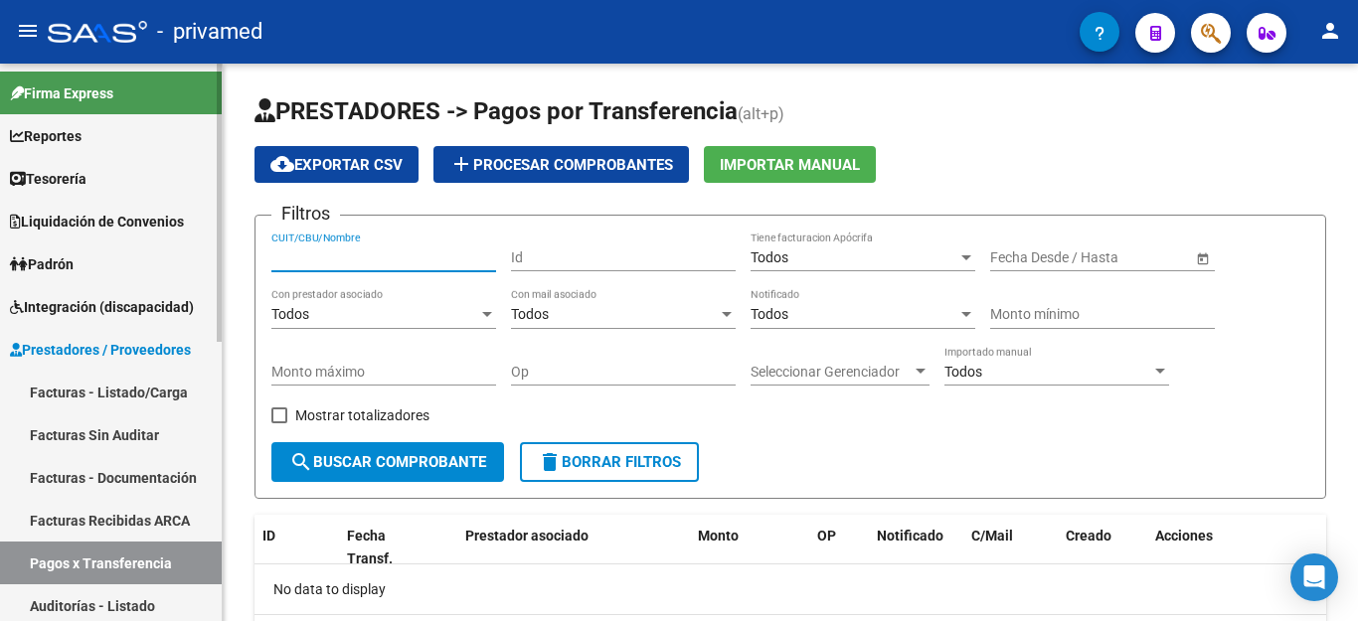
click at [224, 148] on mat-sidenav-container "Firma Express Reportes Tablero de Control Ingresos Percibidos Análisis de todos…" at bounding box center [679, 343] width 1358 height 558
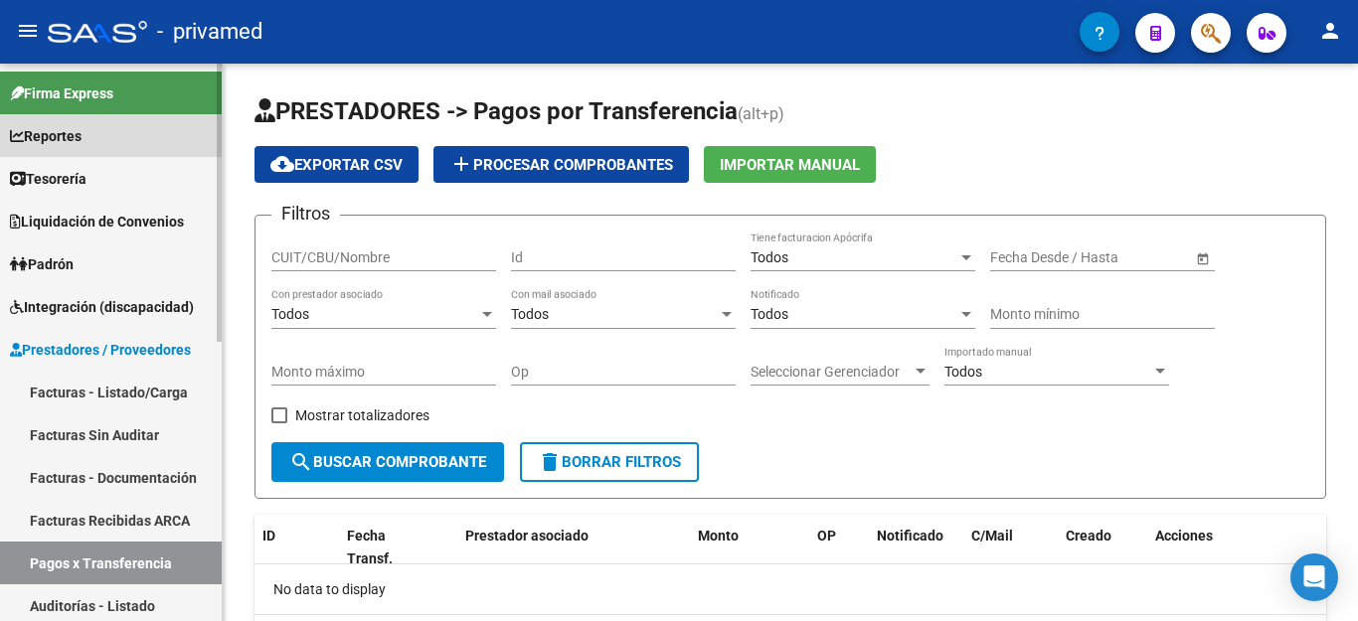
click at [59, 129] on span "Reportes" at bounding box center [46, 136] width 72 height 22
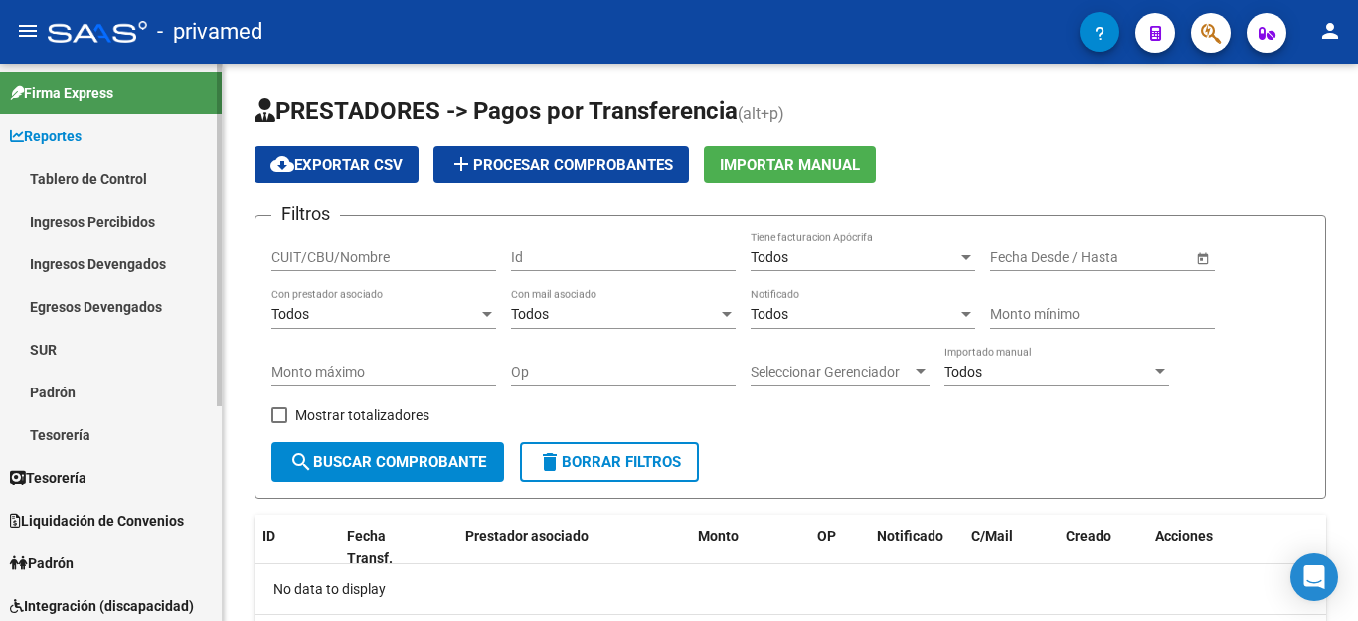
click at [83, 226] on link "Ingresos Percibidos" at bounding box center [111, 221] width 222 height 43
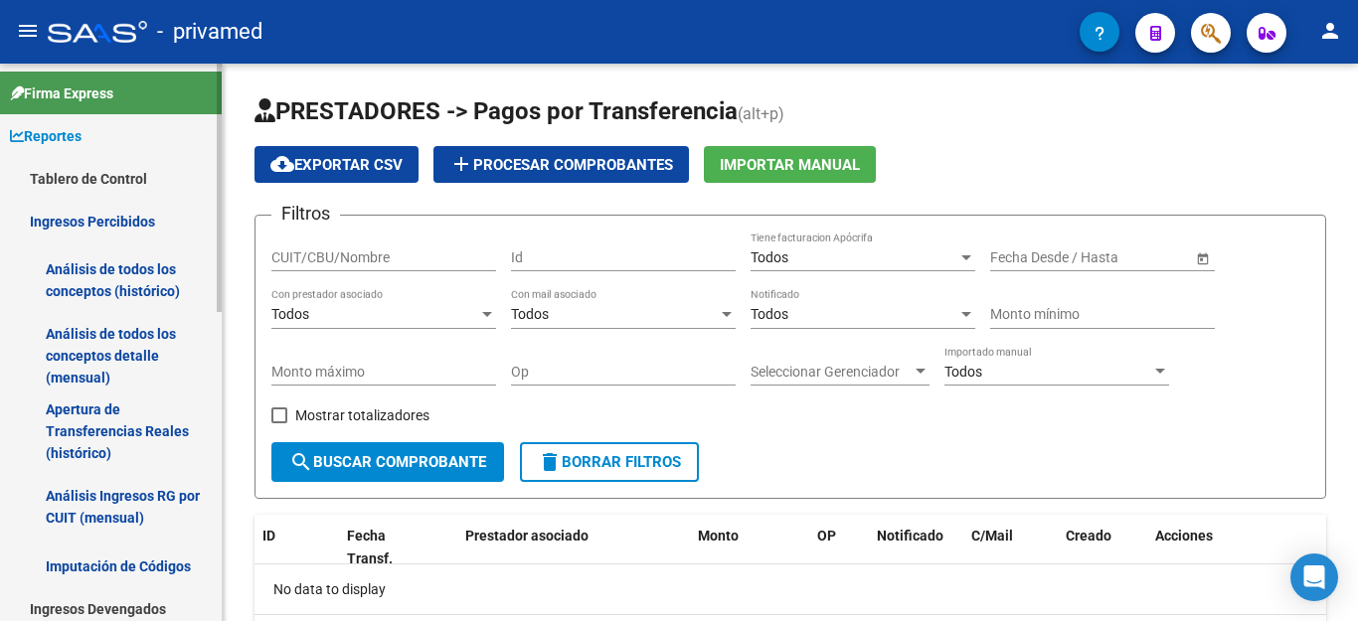
click at [125, 277] on link "Análisis de todos los conceptos (histórico)" at bounding box center [111, 281] width 222 height 76
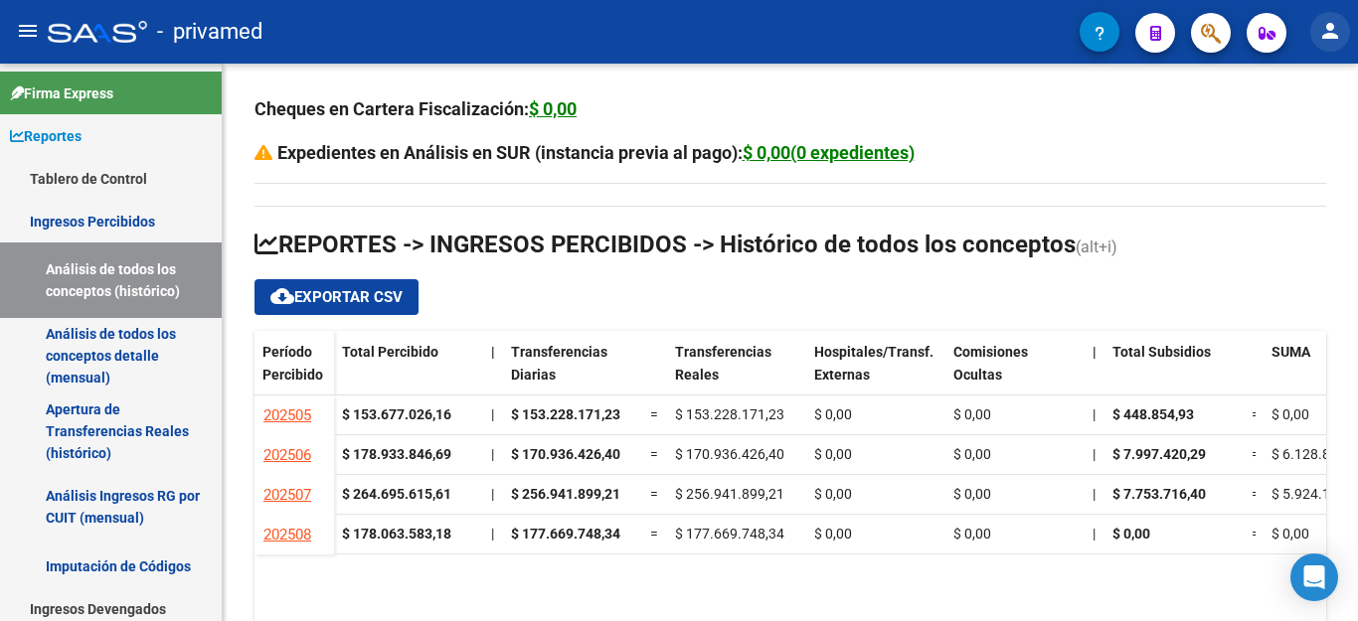
click at [1327, 36] on mat-icon "person" at bounding box center [1331, 31] width 24 height 24
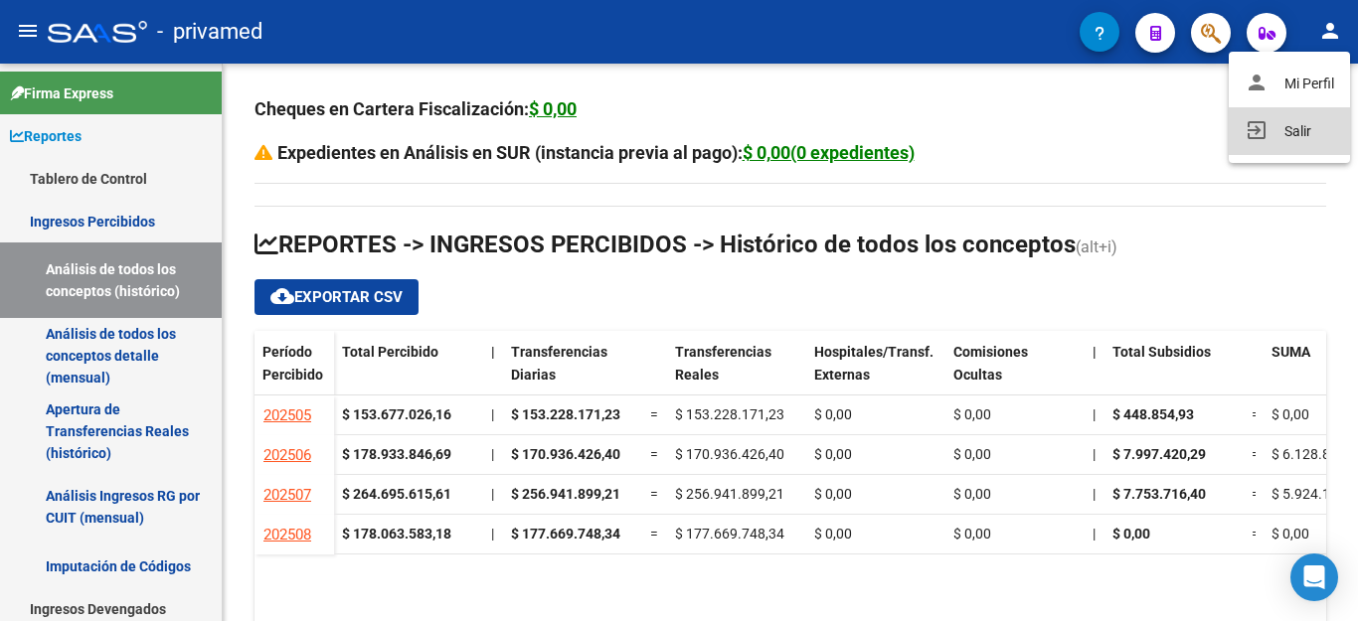
click at [1296, 138] on button "exit_to_app Salir" at bounding box center [1289, 131] width 121 height 48
